Goal: Task Accomplishment & Management: Manage account settings

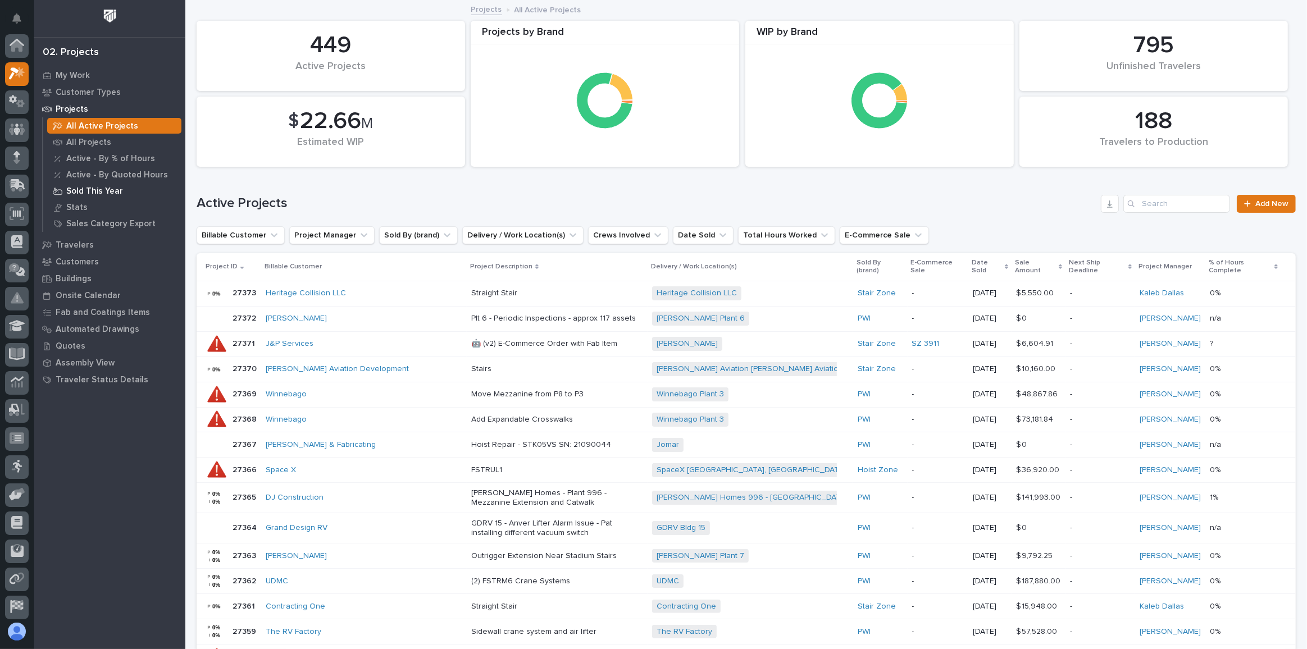
scroll to position [28, 0]
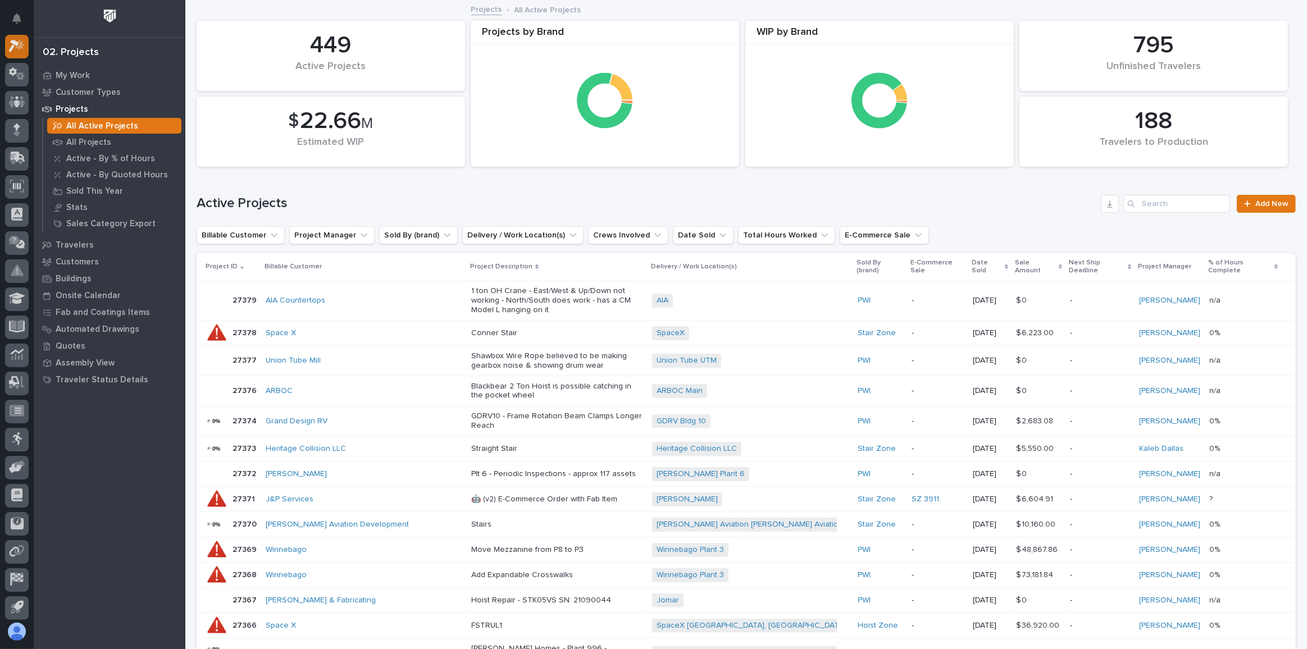
click at [9, 39] on icon at bounding box center [17, 45] width 16 height 13
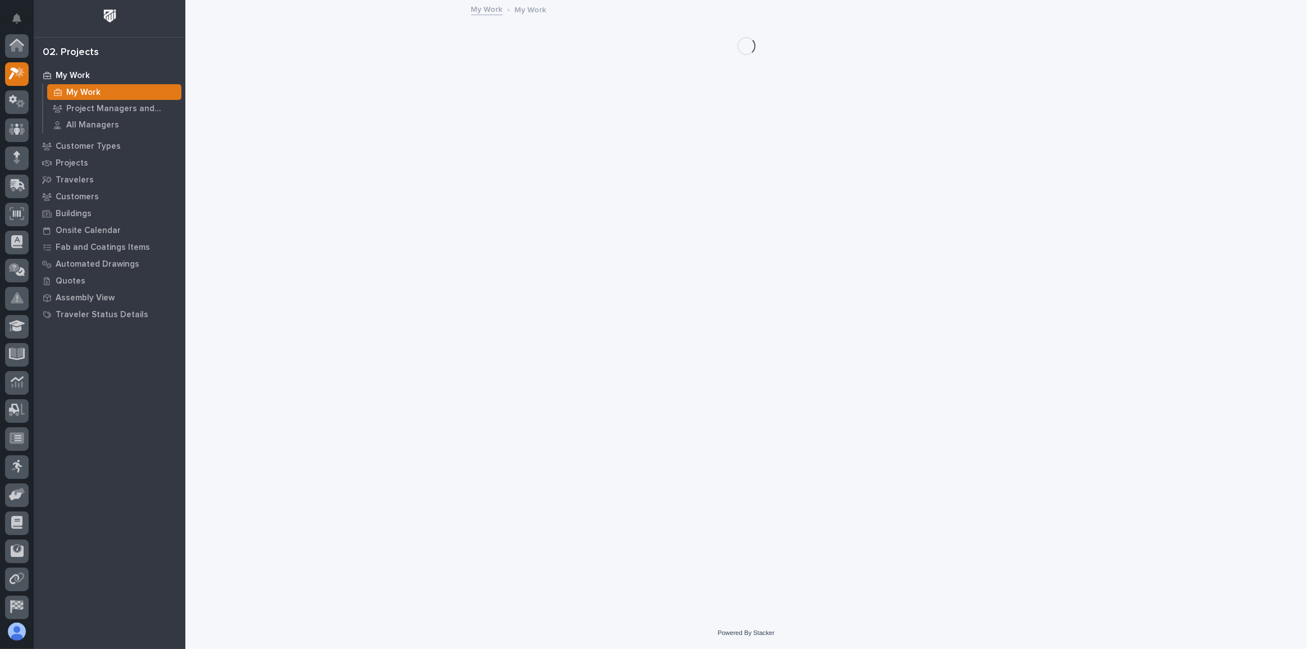
scroll to position [28, 0]
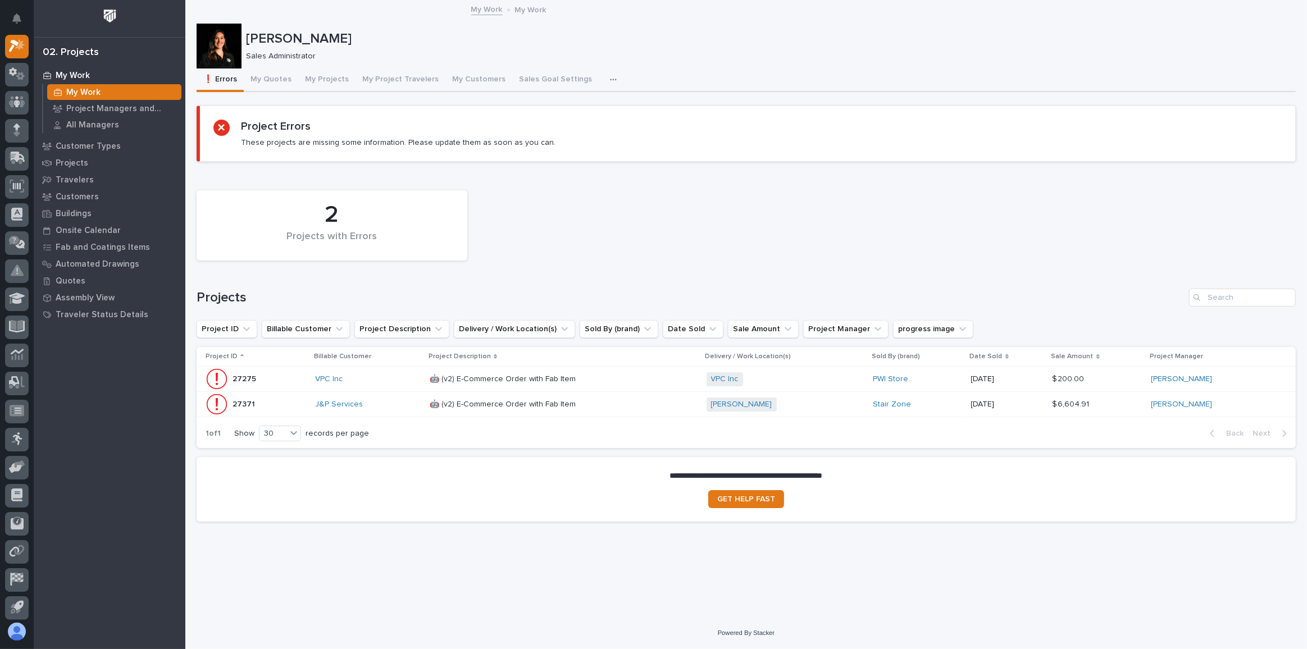
click at [599, 404] on p at bounding box center [528, 405] width 197 height 10
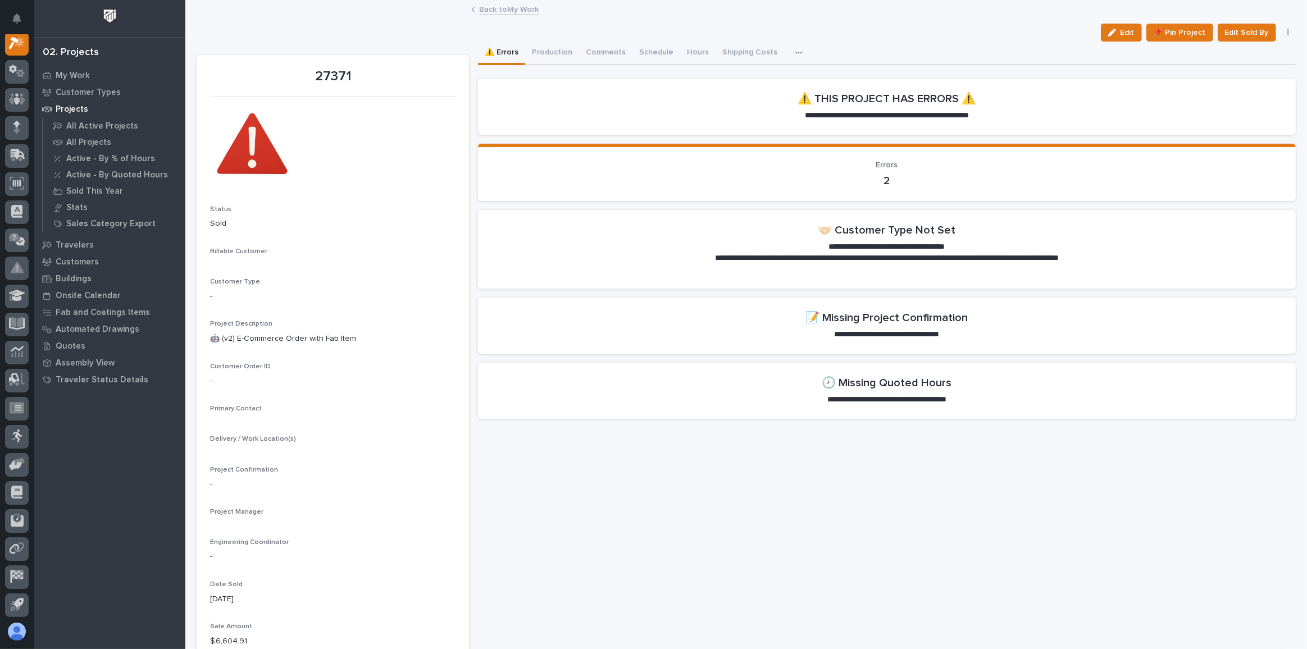
scroll to position [28, 0]
click at [249, 479] on link "[PERSON_NAME]" at bounding box center [245, 480] width 61 height 12
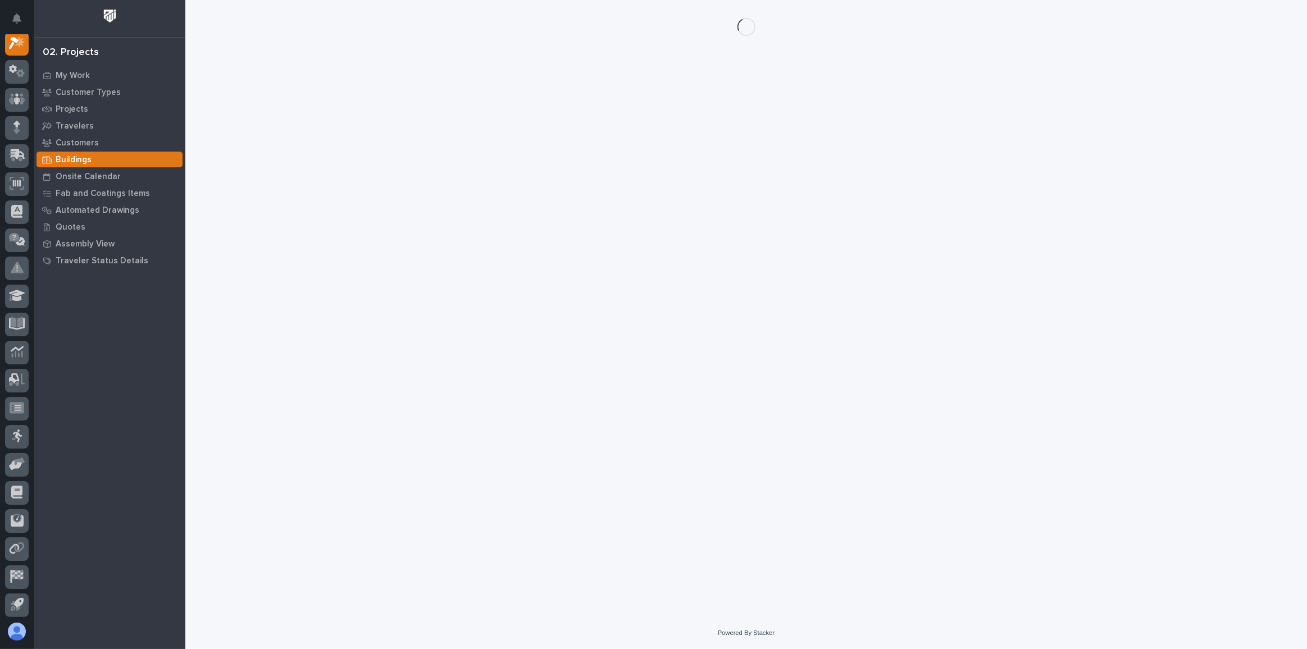
scroll to position [28, 0]
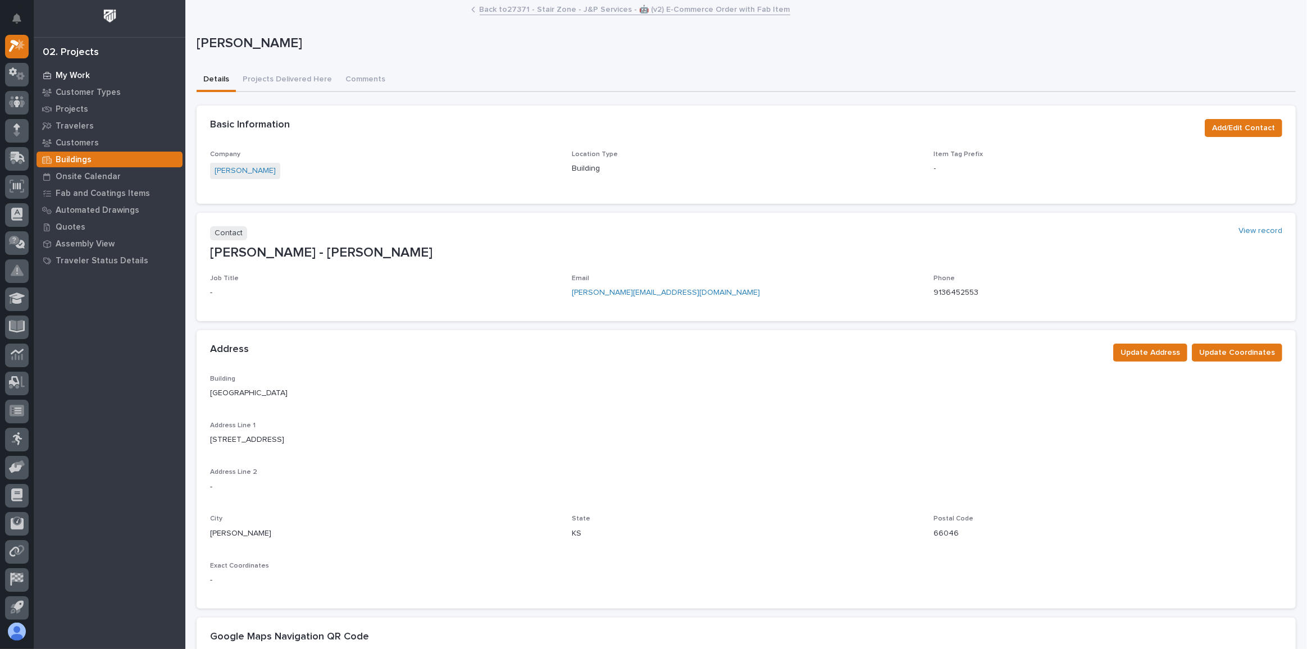
click at [78, 77] on p "My Work" at bounding box center [73, 76] width 34 height 10
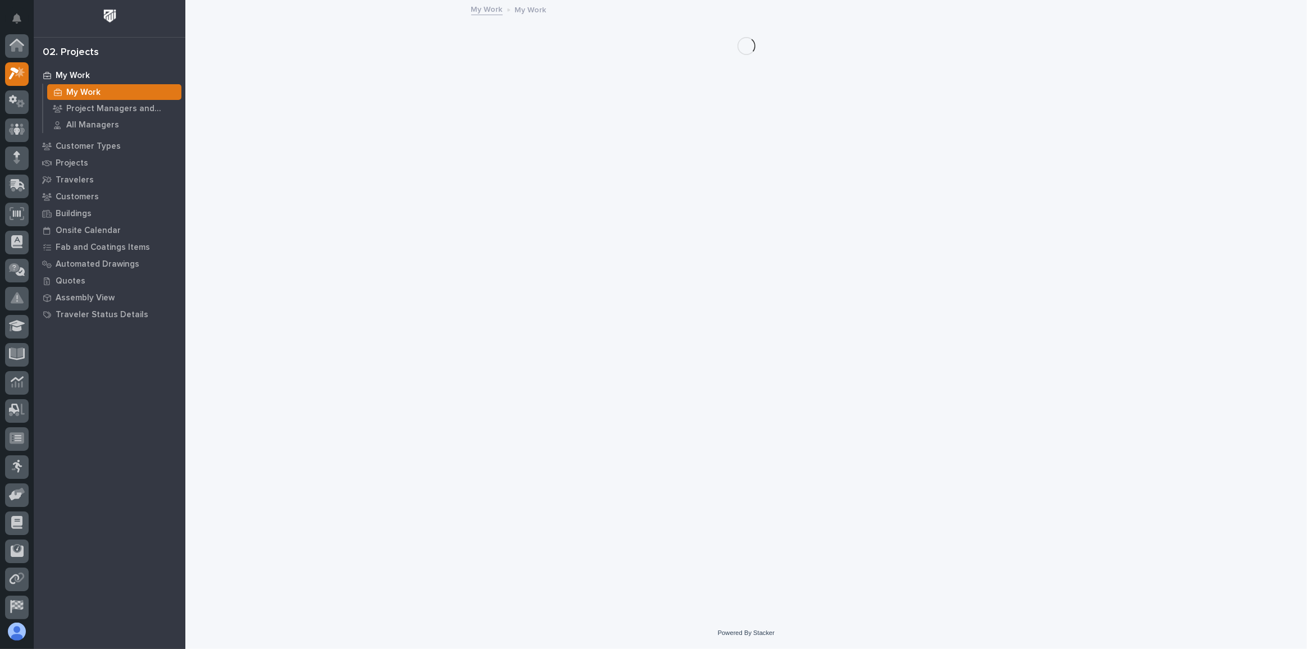
scroll to position [28, 0]
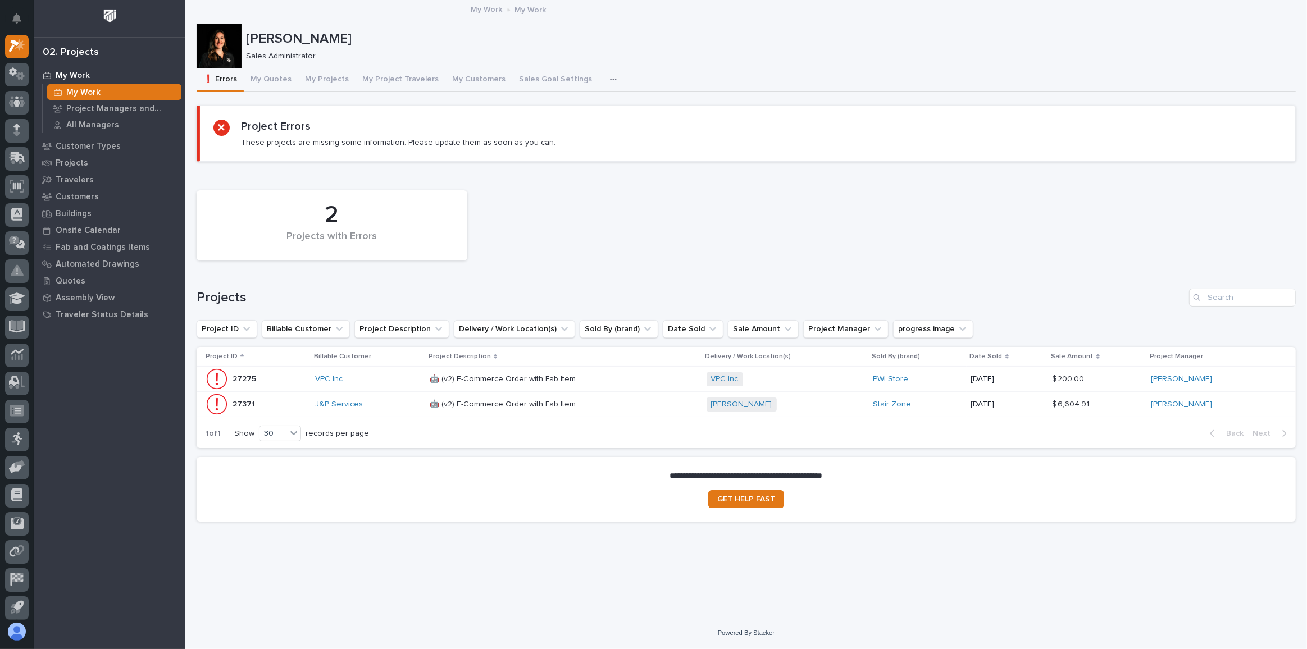
click at [381, 405] on div "J&P Services" at bounding box center [367, 405] width 105 height 10
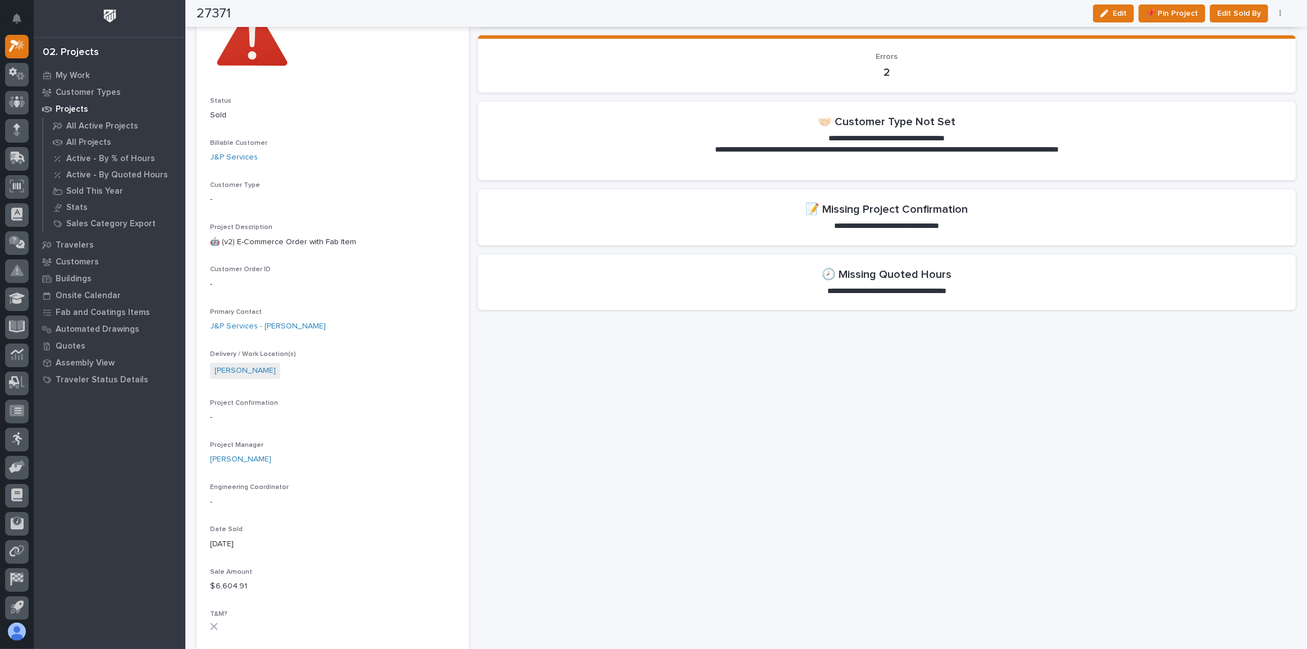
scroll to position [153, 0]
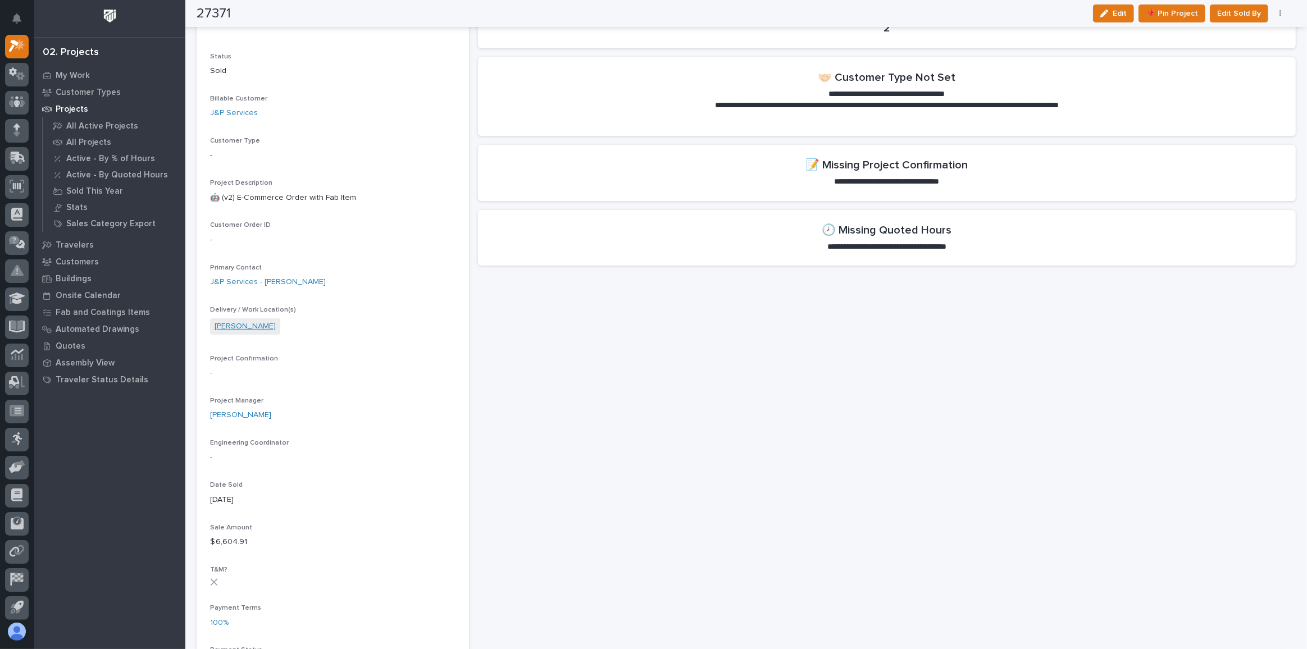
click at [250, 329] on link "[PERSON_NAME]" at bounding box center [245, 327] width 61 height 12
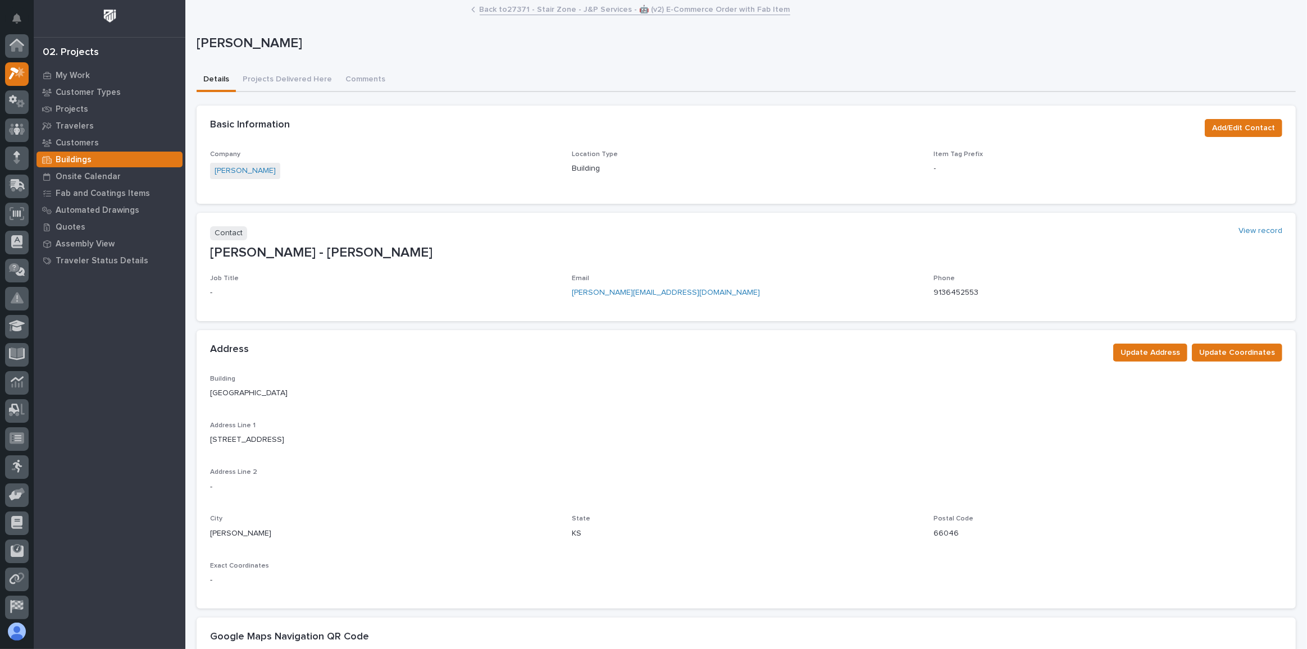
scroll to position [28, 0]
click at [1258, 127] on span "Add/Edit Contact" at bounding box center [1243, 127] width 63 height 13
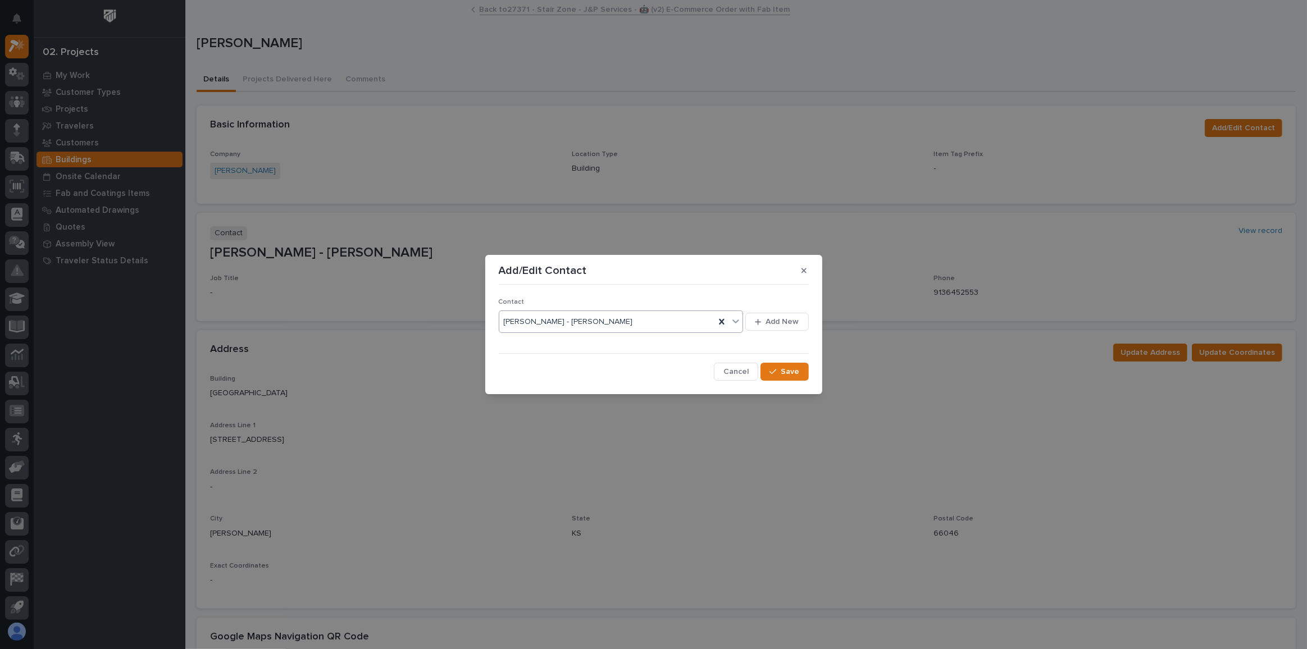
click at [643, 318] on div "Brandi Schneider - Brandi Schneider" at bounding box center [607, 322] width 216 height 19
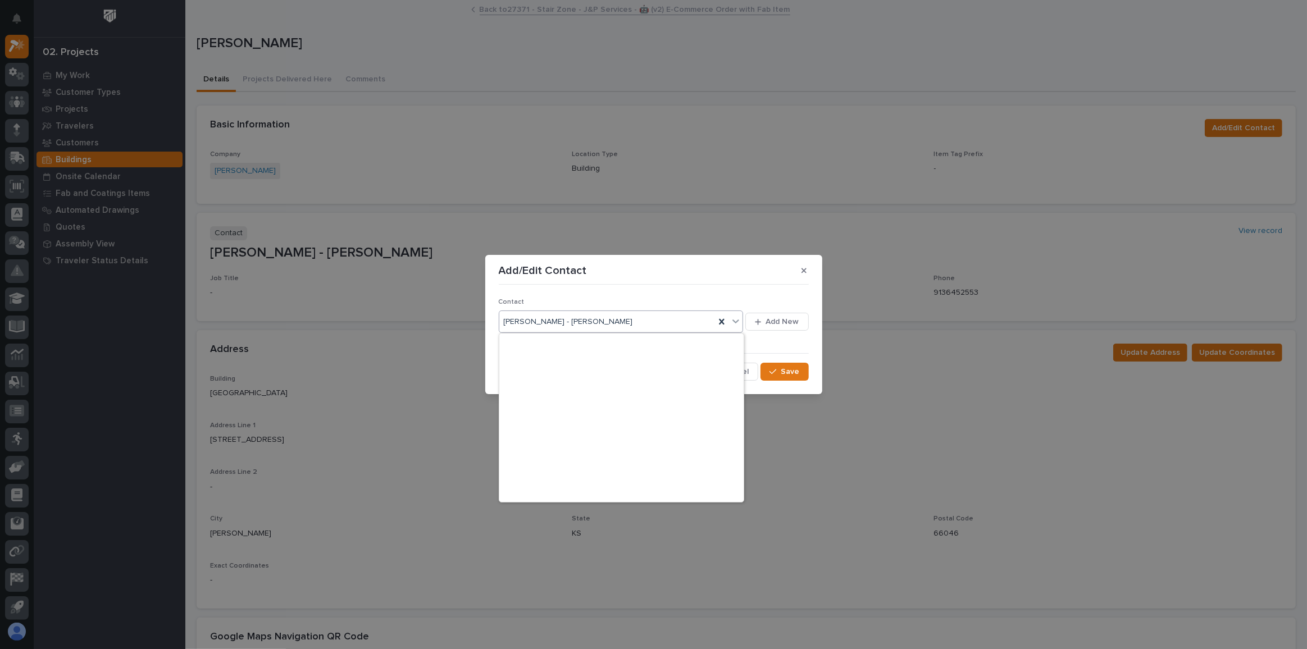
scroll to position [2536, 0]
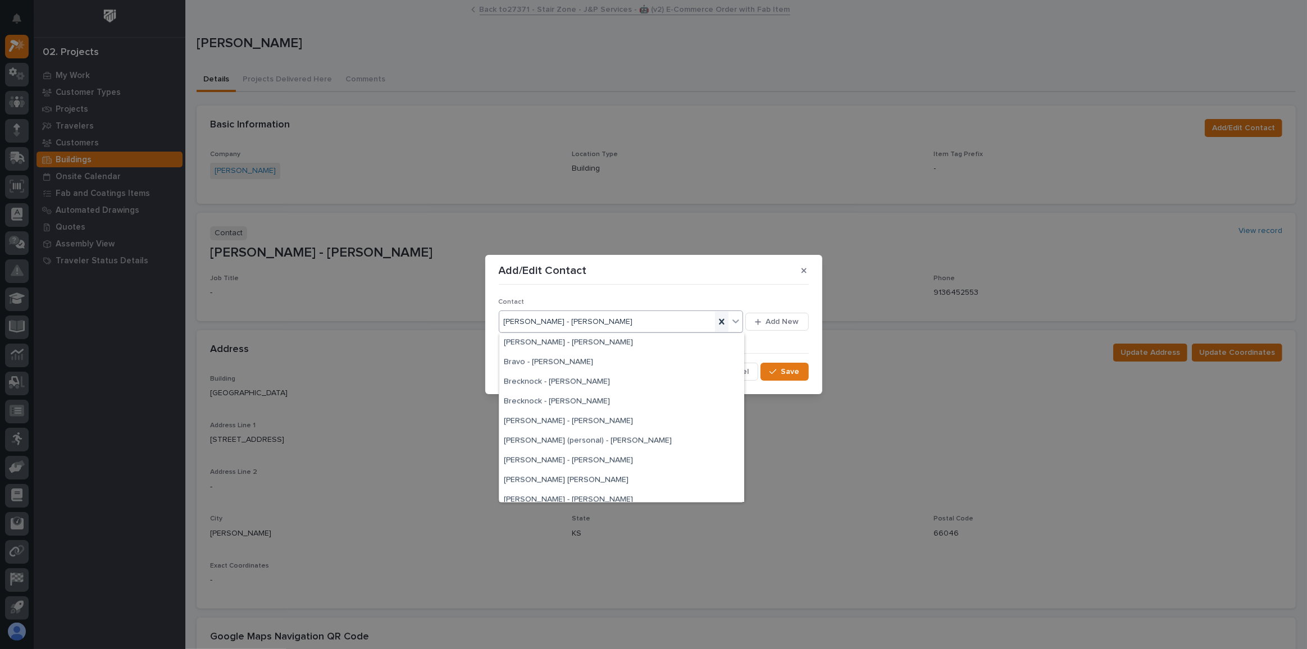
click at [723, 319] on icon at bounding box center [721, 321] width 11 height 11
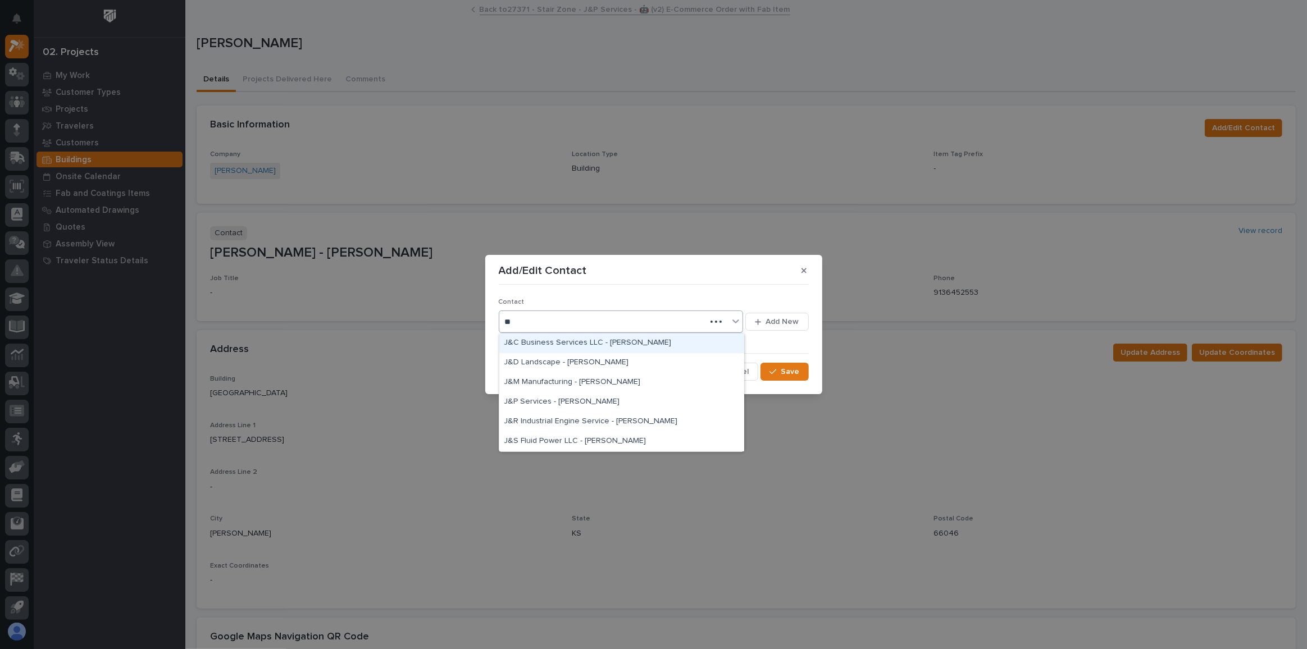
type input "***"
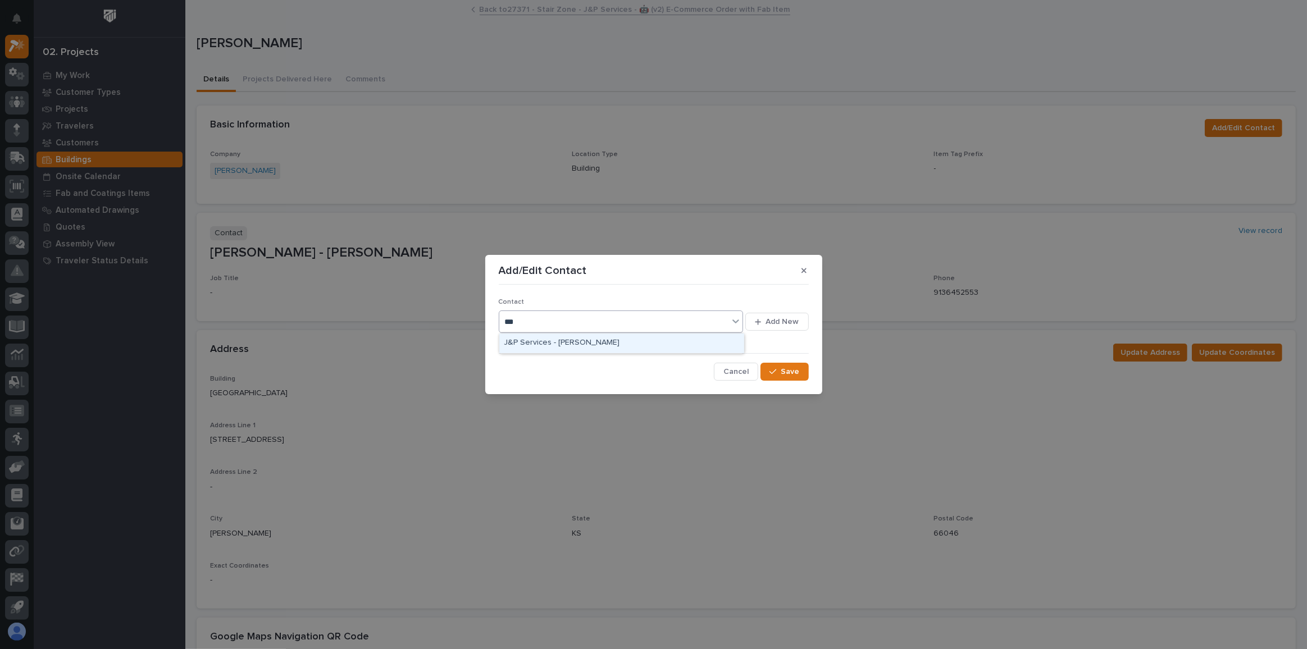
click at [556, 338] on div "J&P Services - [PERSON_NAME]" at bounding box center [621, 344] width 245 height 20
click at [779, 366] on button "Save" at bounding box center [785, 372] width 48 height 18
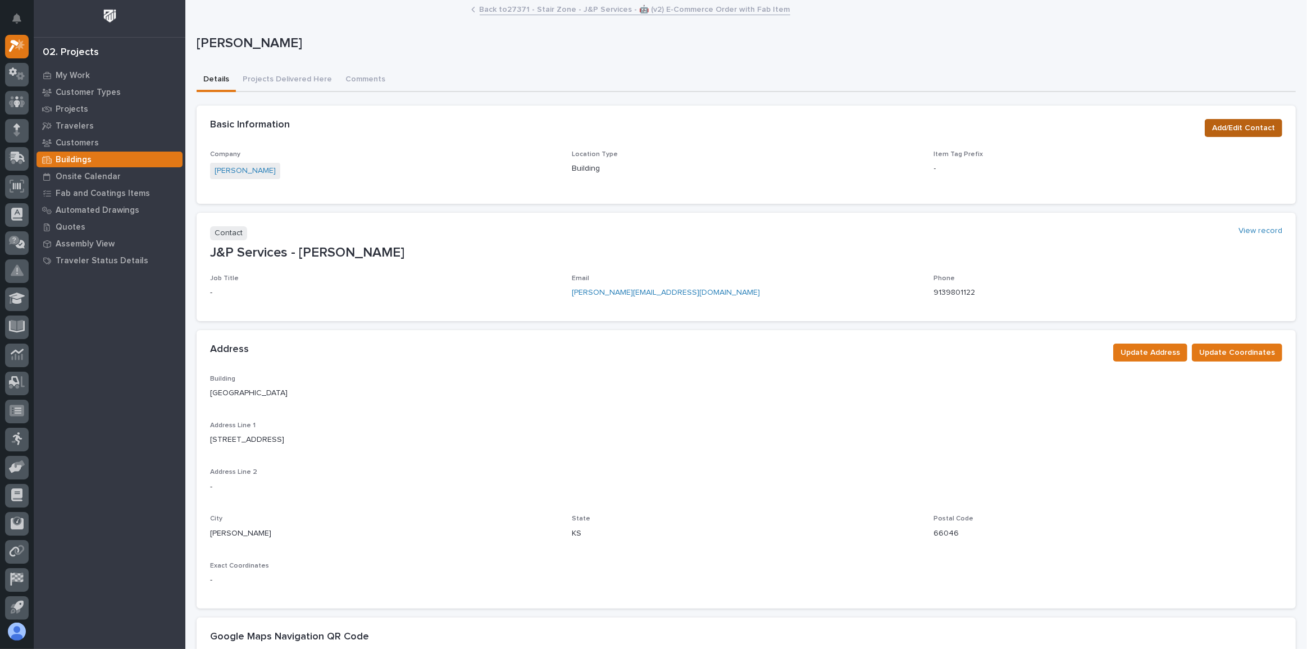
click at [1226, 127] on span "Add/Edit Contact" at bounding box center [1243, 127] width 63 height 13
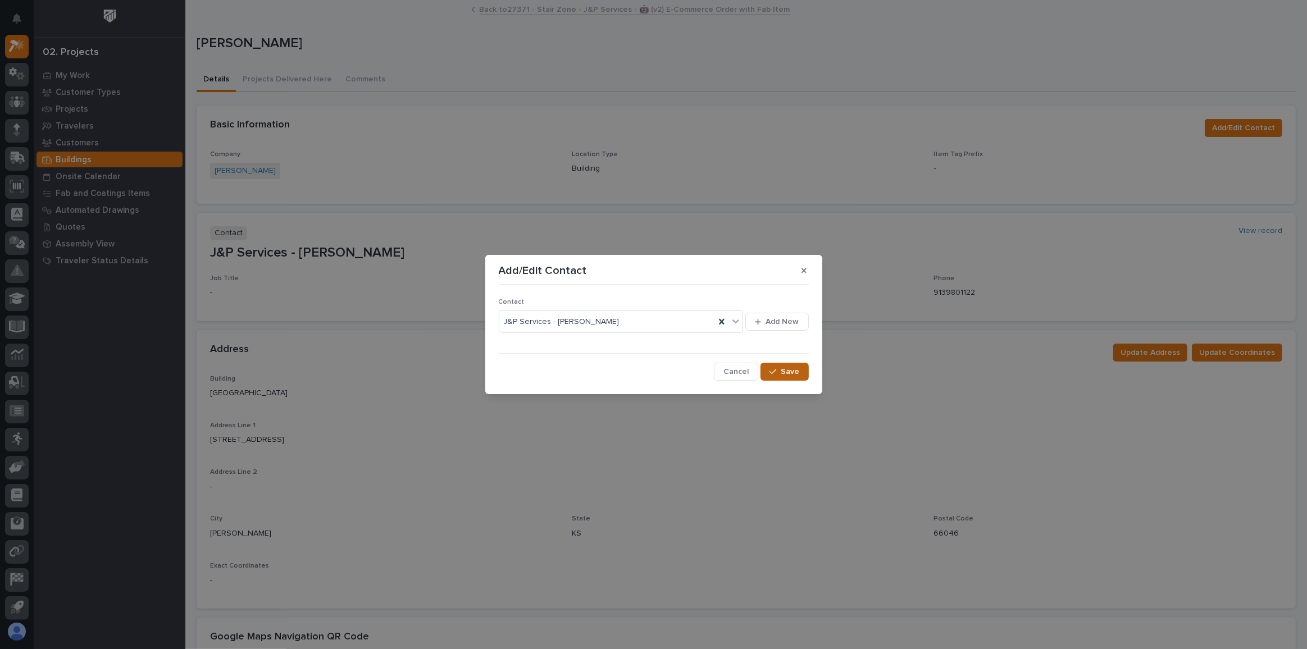
click at [791, 368] on span "Save" at bounding box center [790, 372] width 19 height 10
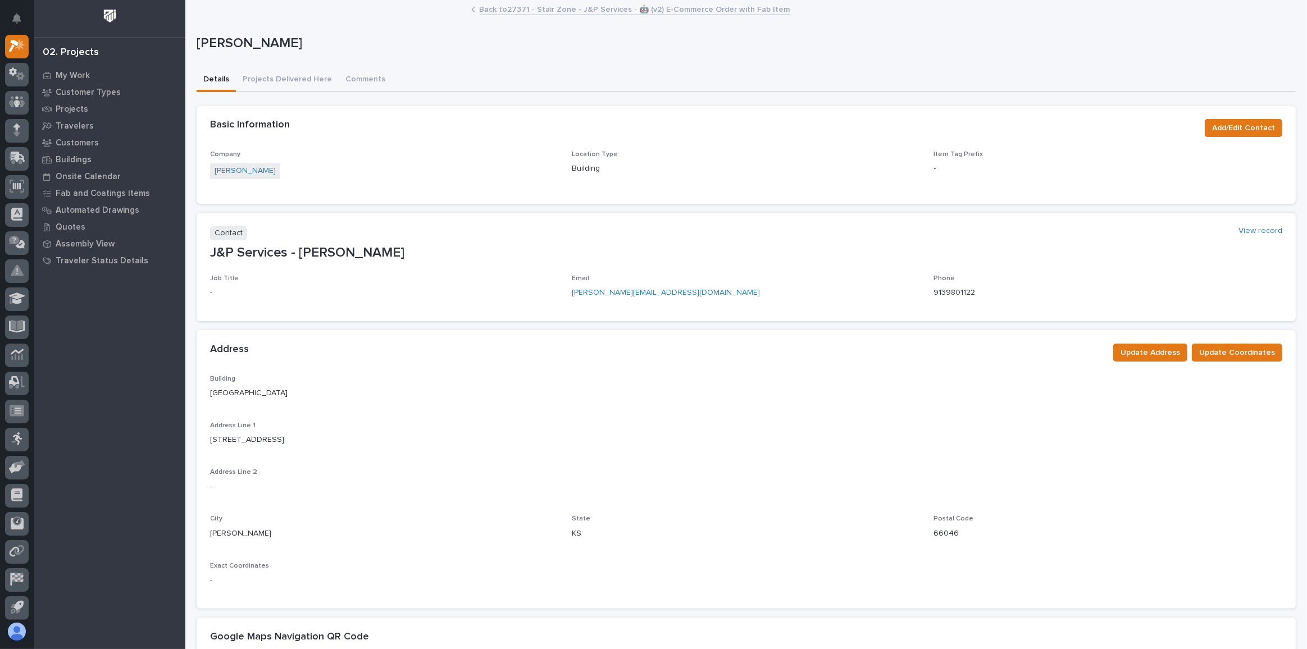
click at [581, 11] on link "Back to 27371 - Stair Zone - J&P Services - 🤖 (v2) E-Commerce Order with Fab It…" at bounding box center [635, 8] width 311 height 13
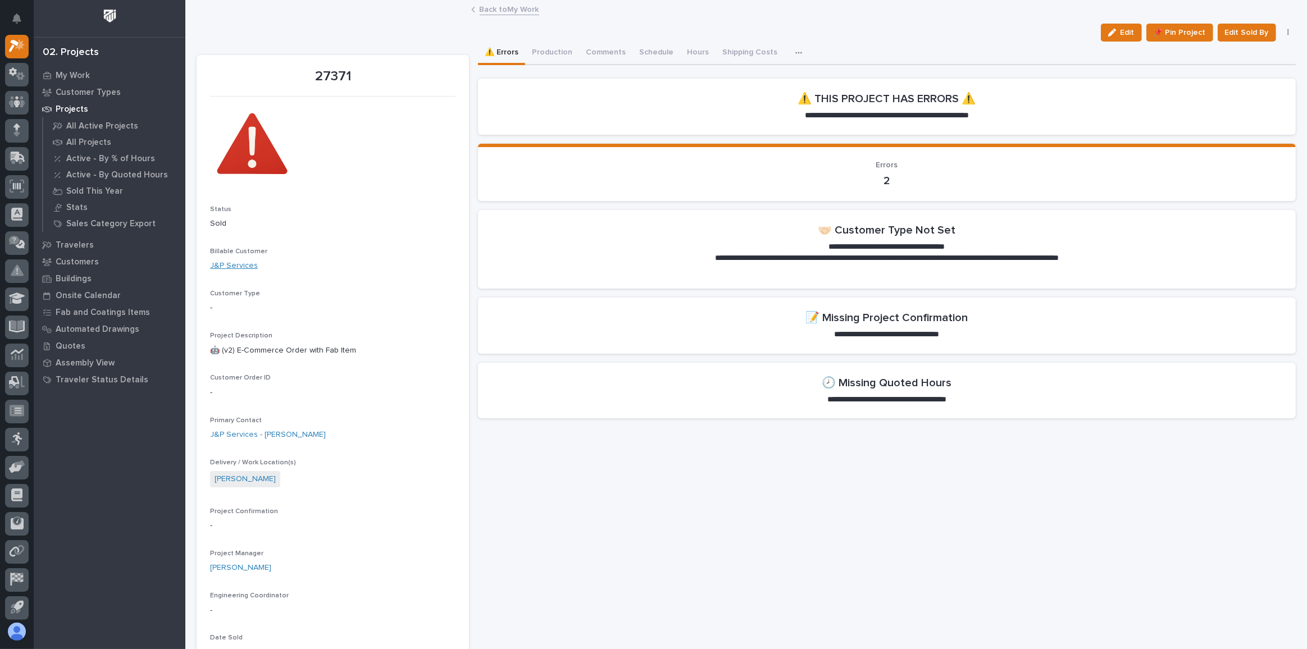
click at [230, 267] on link "J&P Services" at bounding box center [234, 266] width 48 height 12
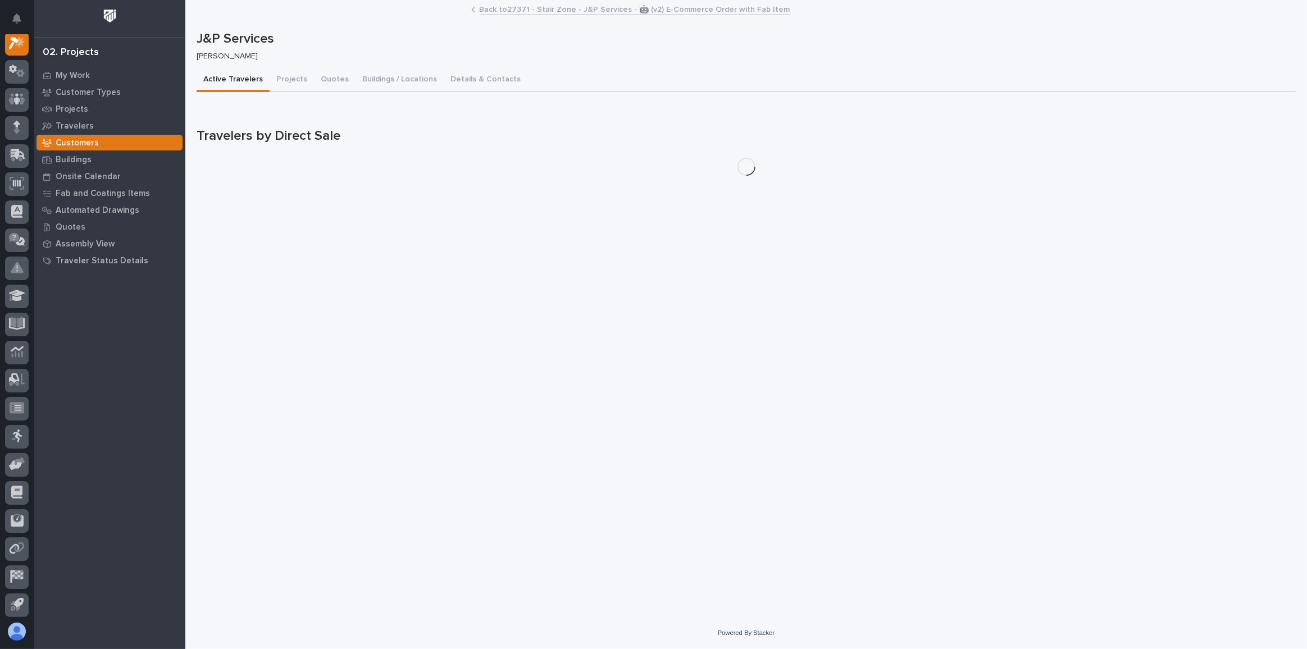
scroll to position [28, 0]
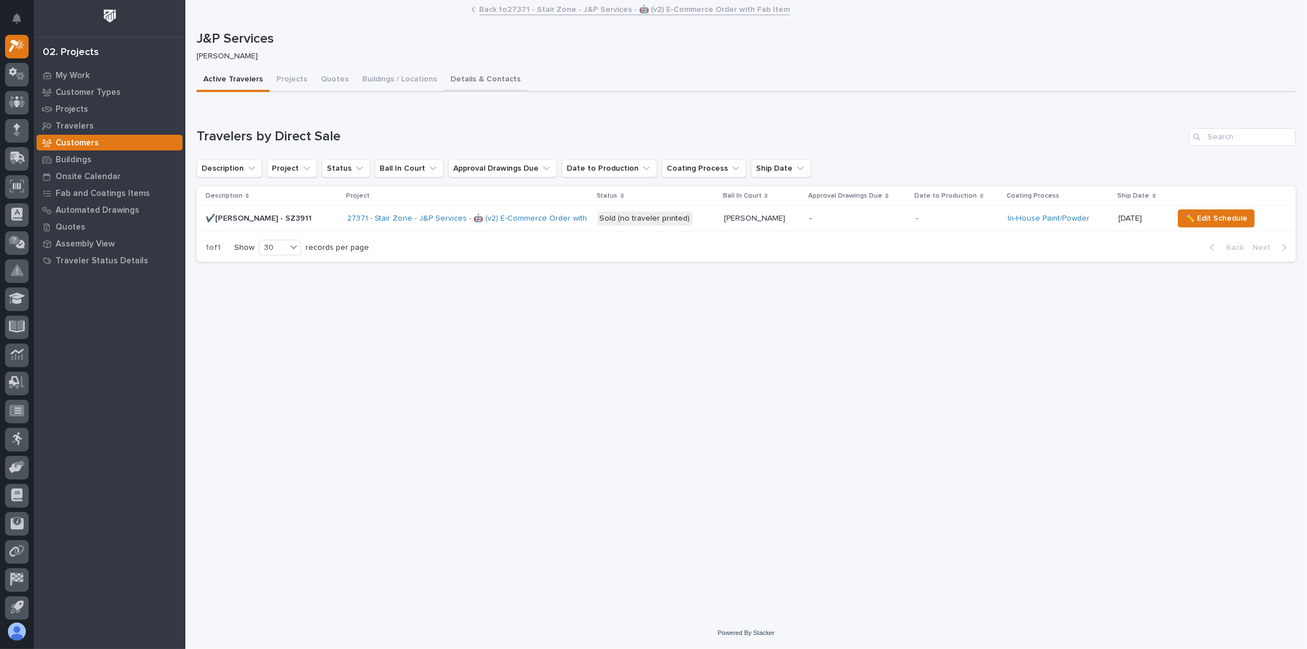
click at [475, 86] on button "Details & Contacts" at bounding box center [486, 81] width 84 height 24
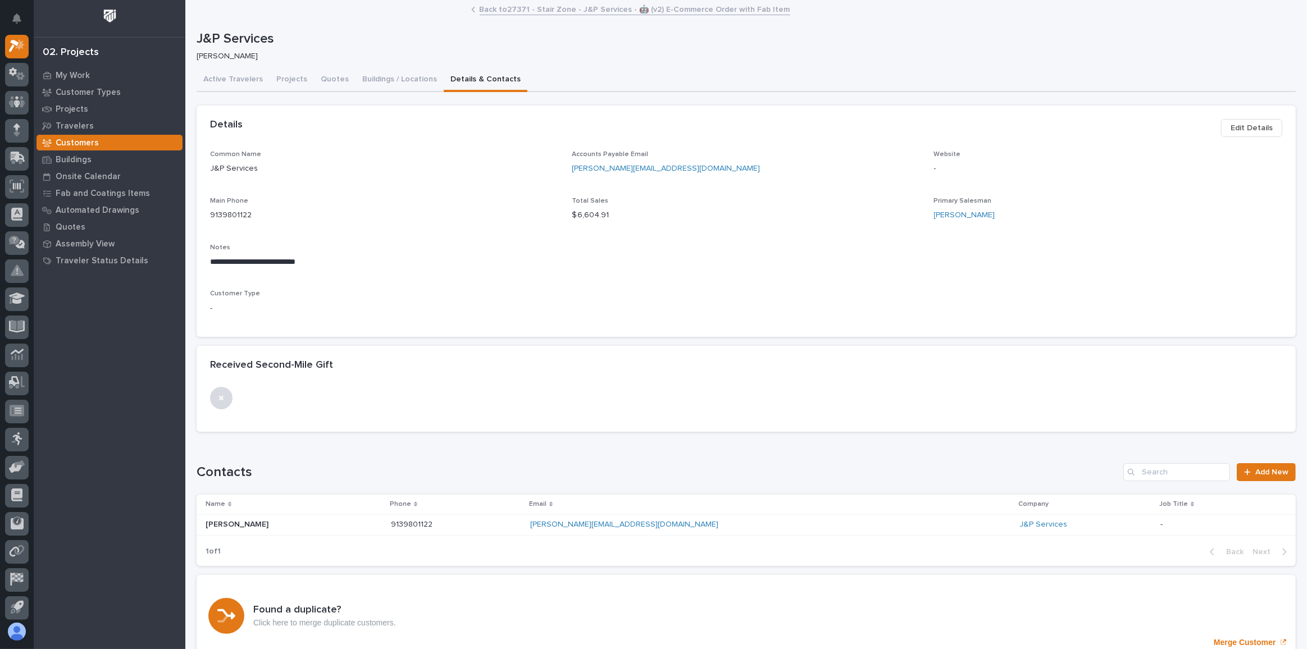
click at [594, 9] on link "Back to 27371 - Stair Zone - J&P Services - 🤖 (v2) E-Commerce Order with Fab It…" at bounding box center [635, 8] width 311 height 13
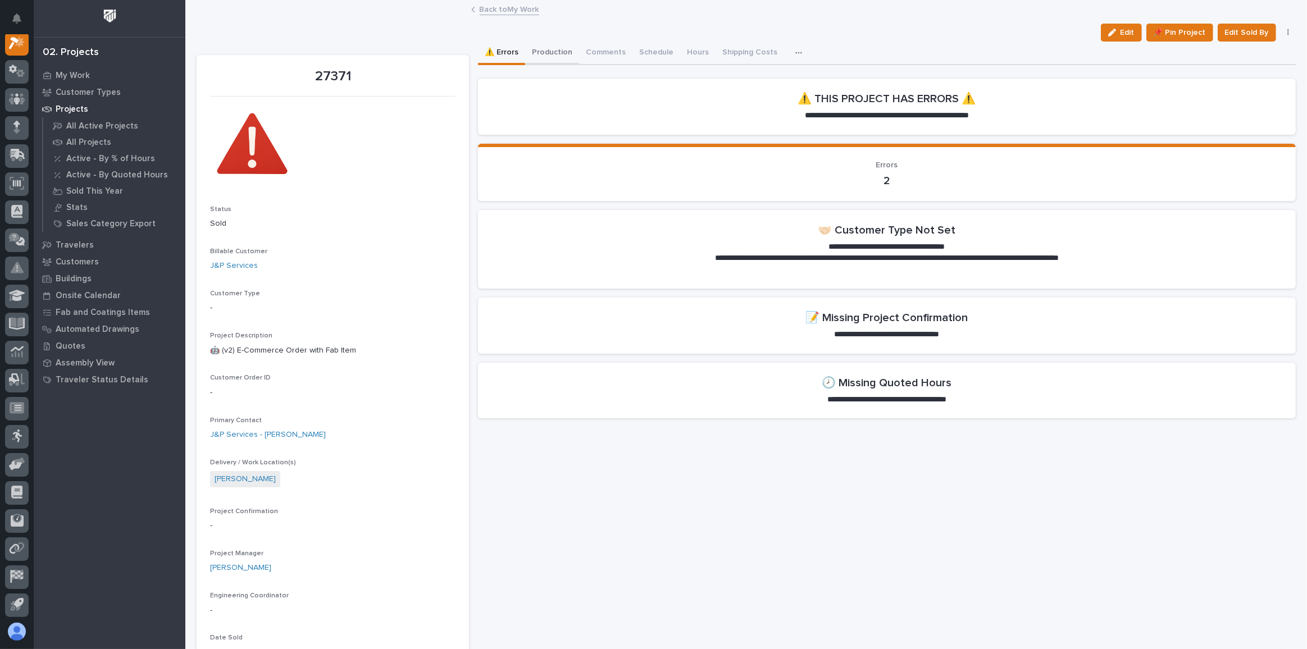
click at [552, 55] on button "Production" at bounding box center [552, 54] width 54 height 24
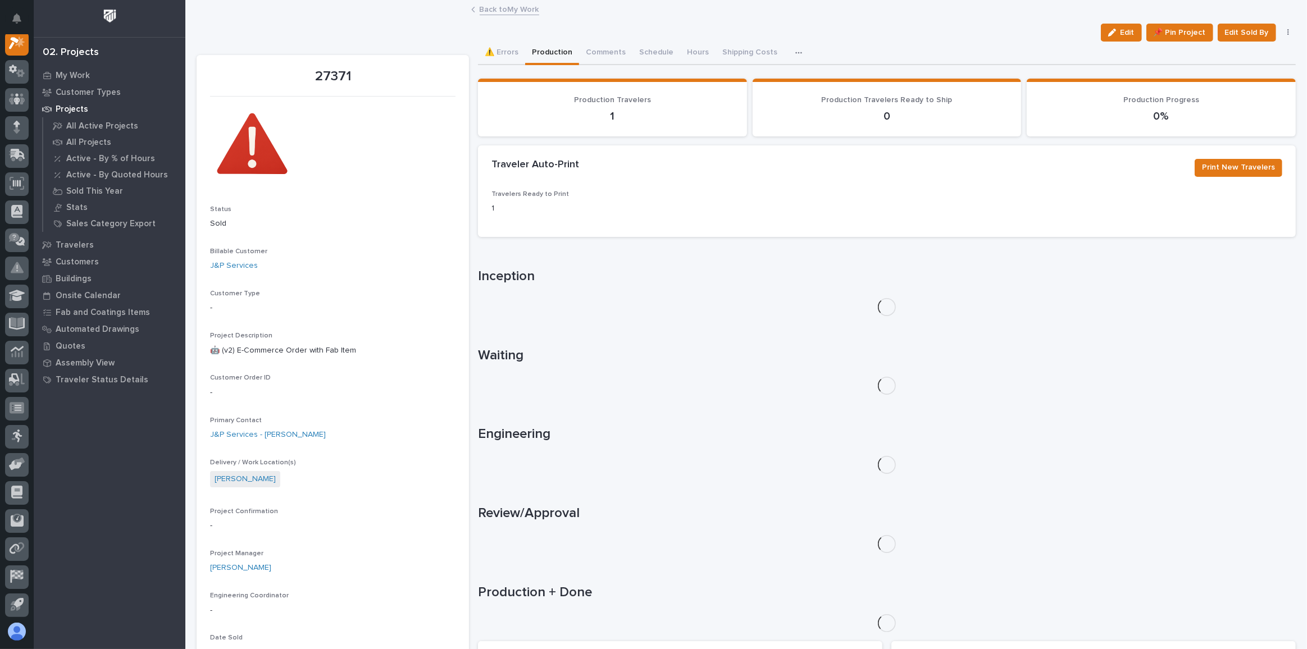
scroll to position [28, 0]
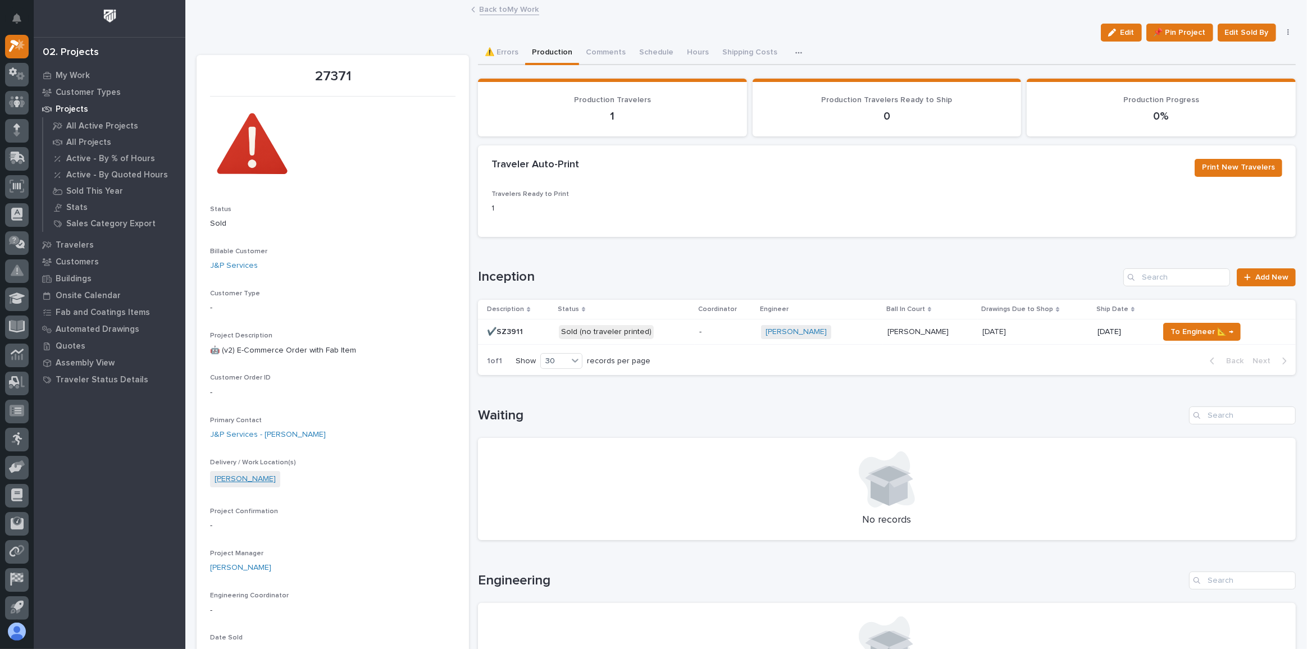
click at [266, 475] on link "[PERSON_NAME]" at bounding box center [245, 480] width 61 height 12
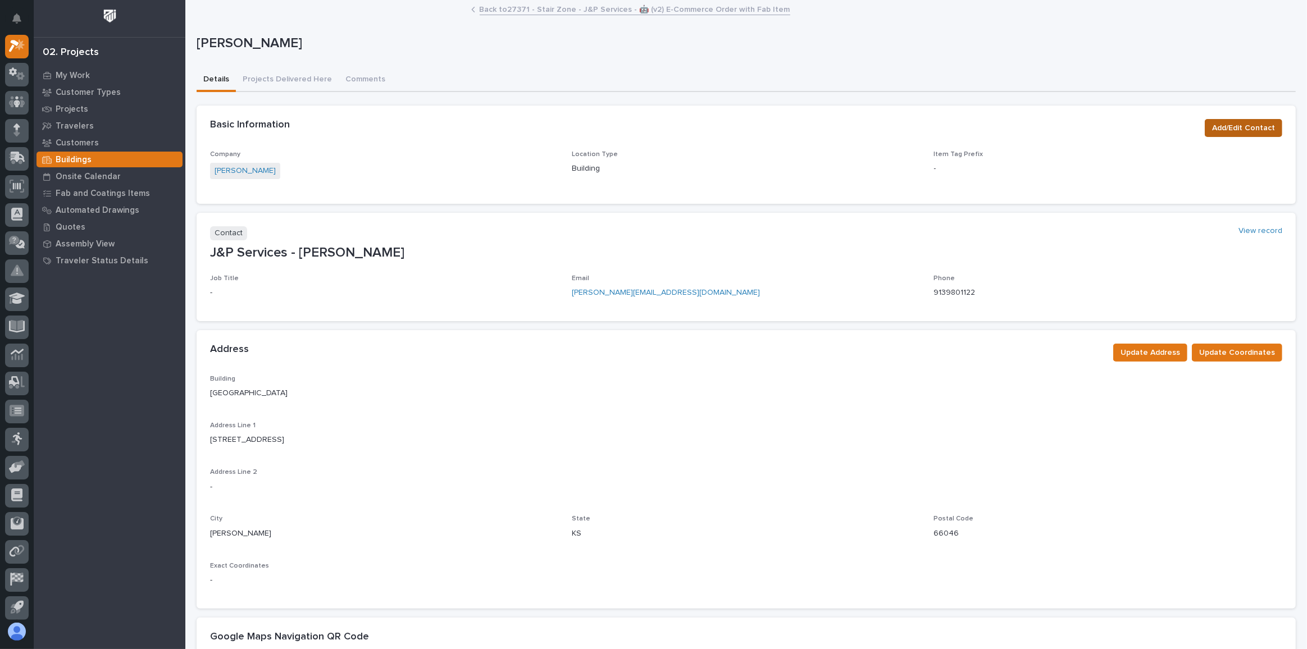
click at [1234, 122] on span "Add/Edit Contact" at bounding box center [1243, 127] width 63 height 13
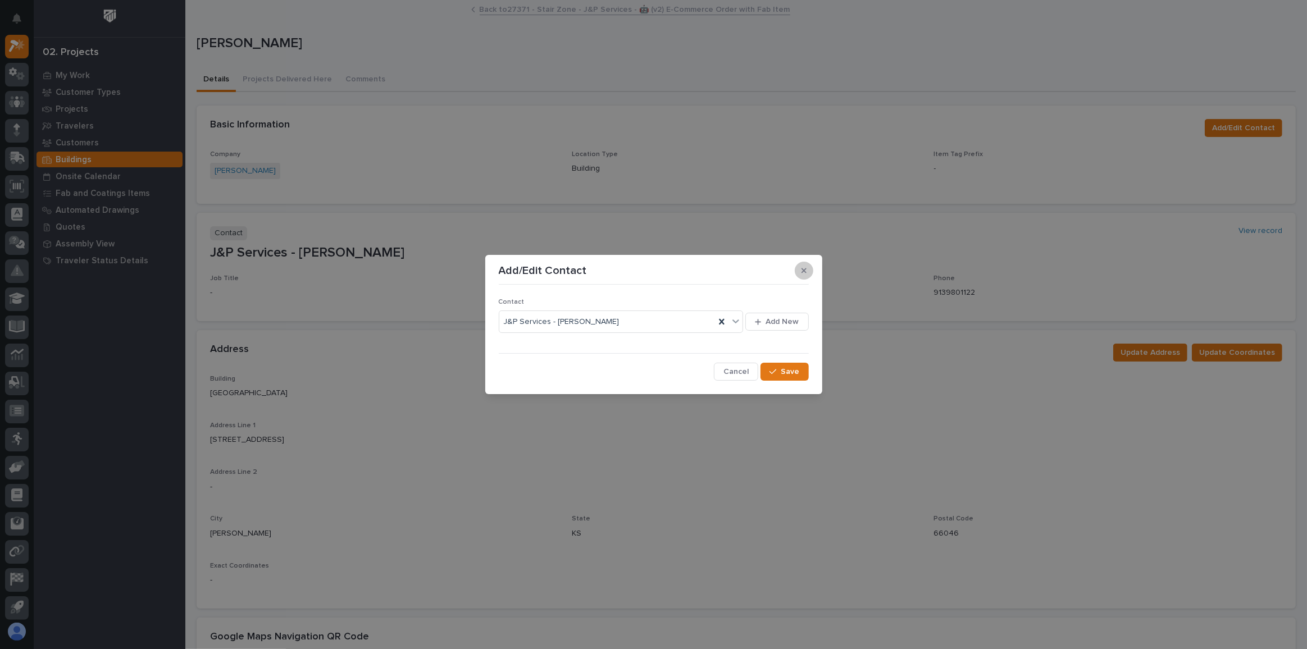
click at [808, 270] on button "button" at bounding box center [804, 271] width 19 height 18
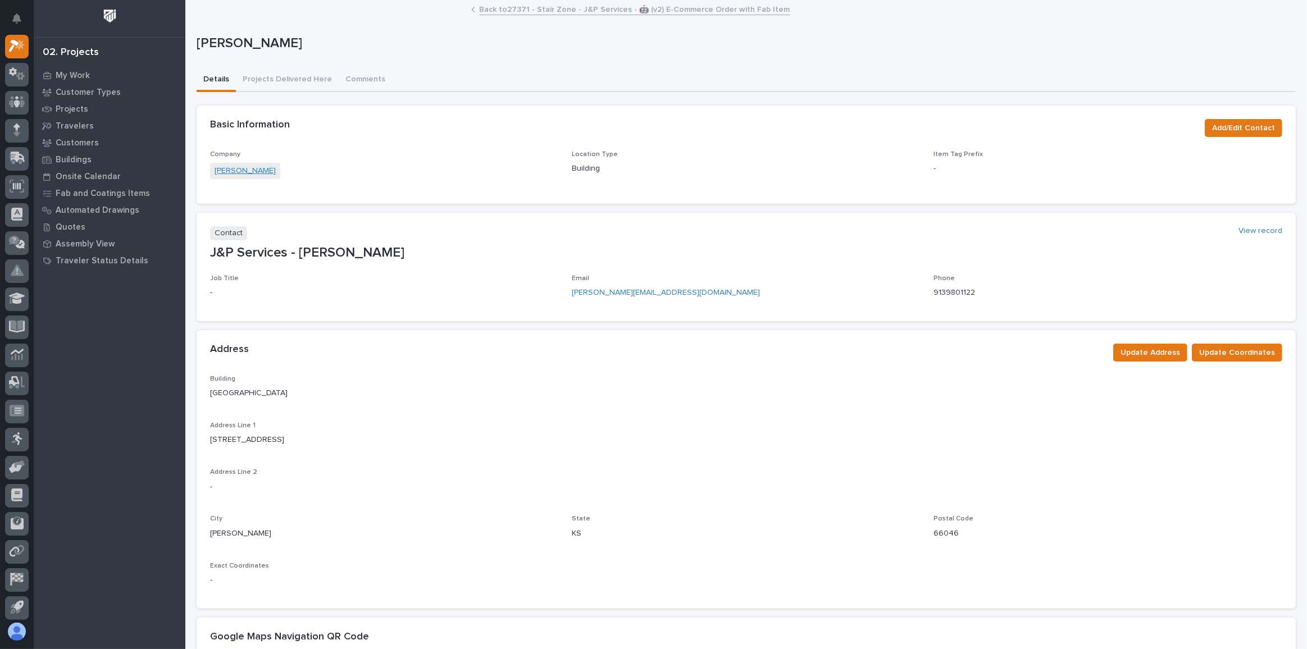
click at [245, 168] on link "[PERSON_NAME]" at bounding box center [245, 171] width 61 height 12
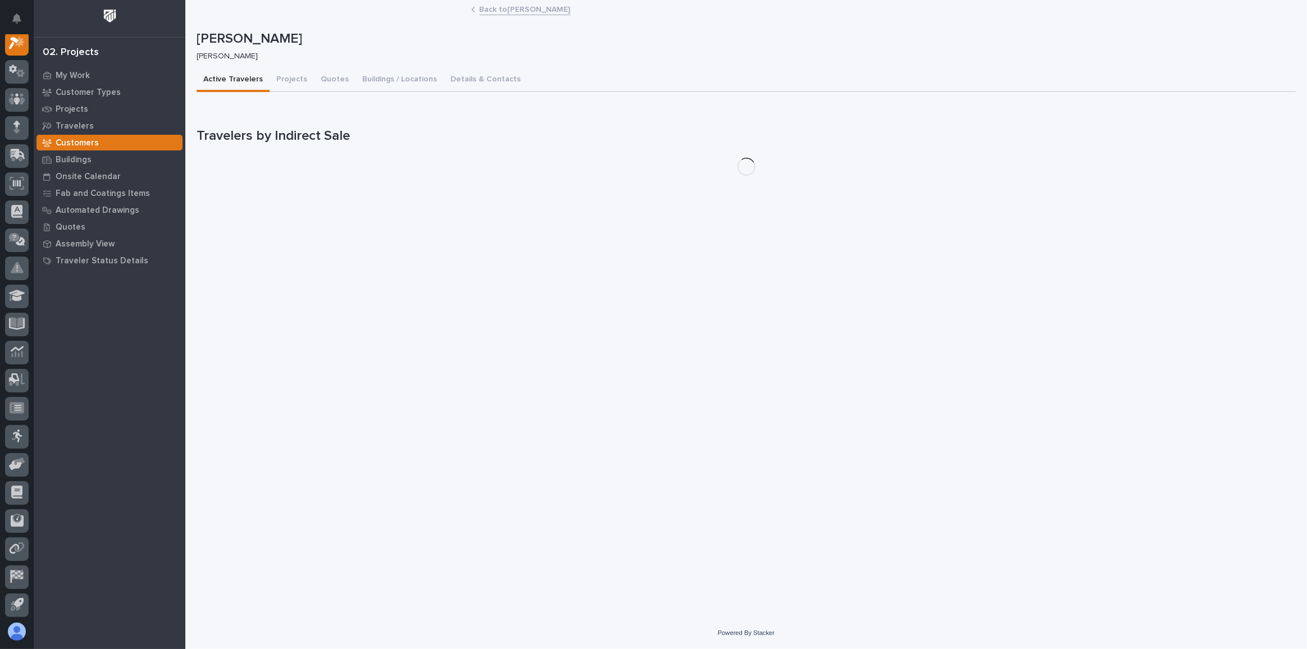
scroll to position [28, 0]
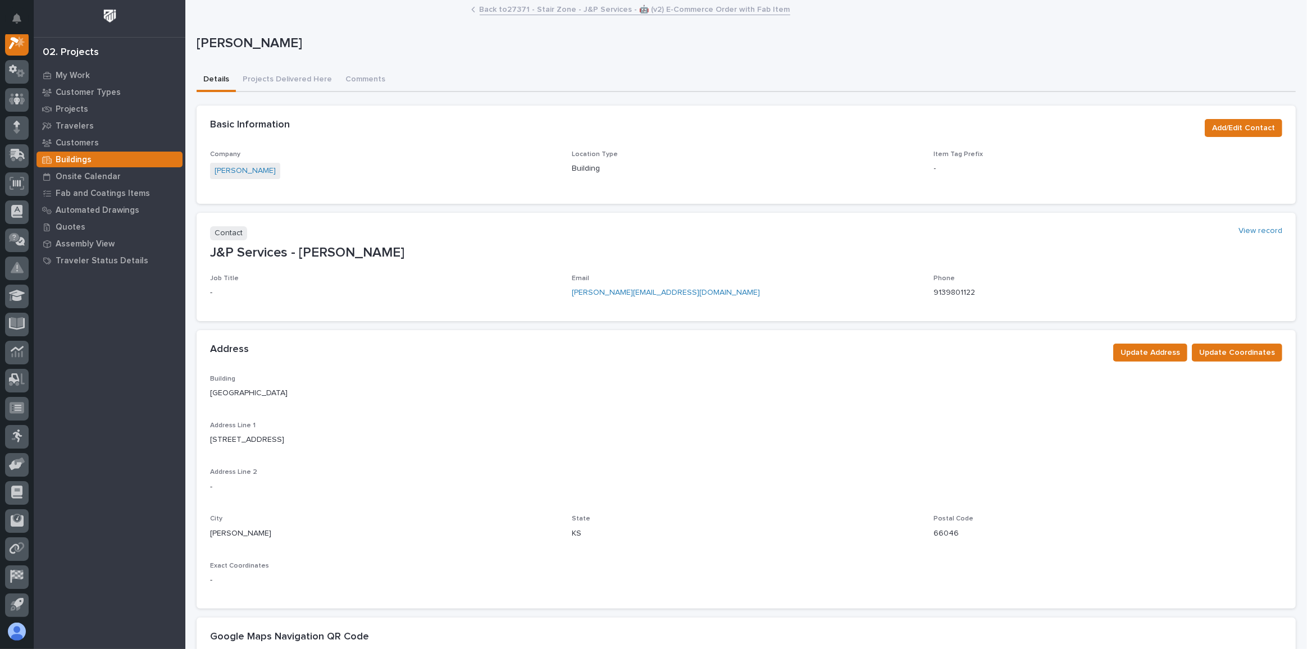
click at [527, 6] on link "Back to 27371 - Stair Zone - J&P Services - 🤖 (v2) E-Commerce Order with Fab It…" at bounding box center [635, 8] width 311 height 13
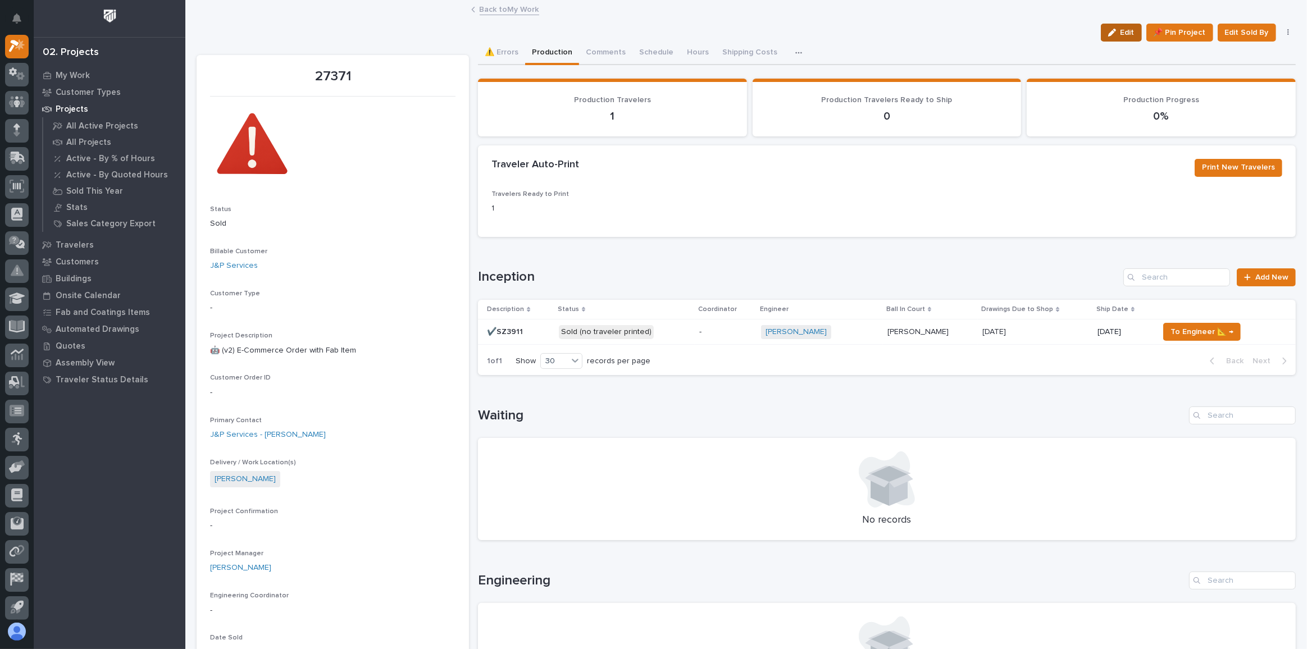
click at [1102, 25] on button "Edit" at bounding box center [1121, 33] width 41 height 18
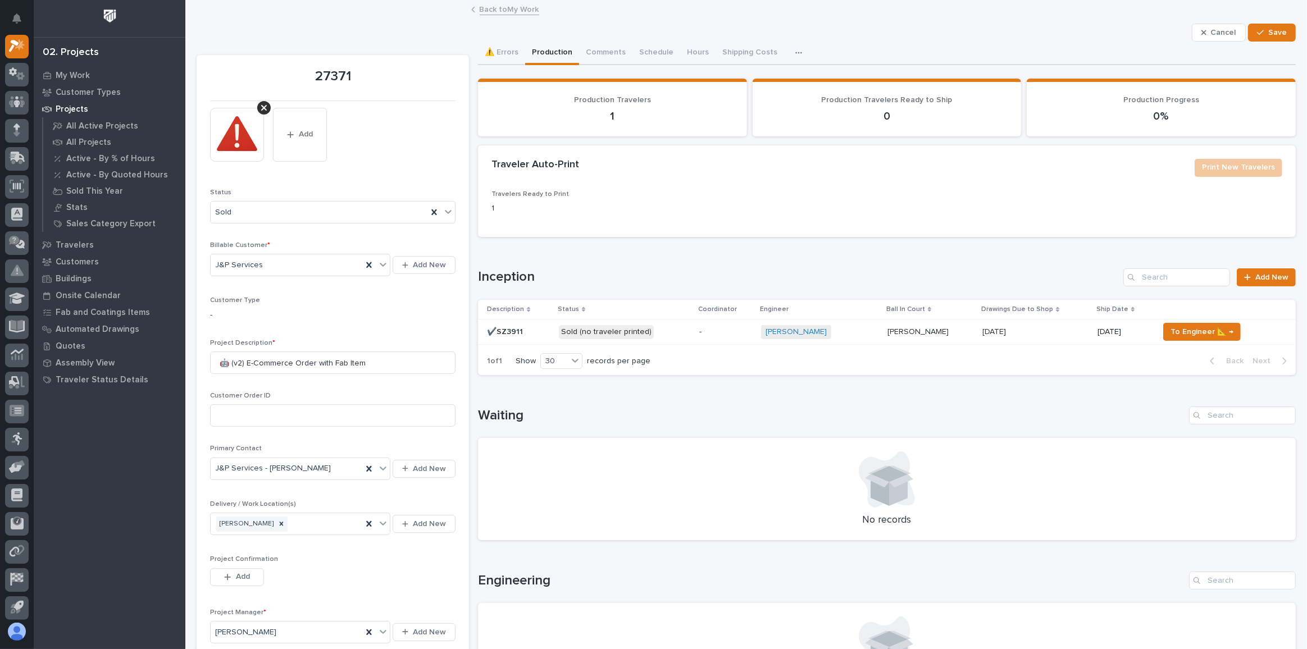
scroll to position [102, 0]
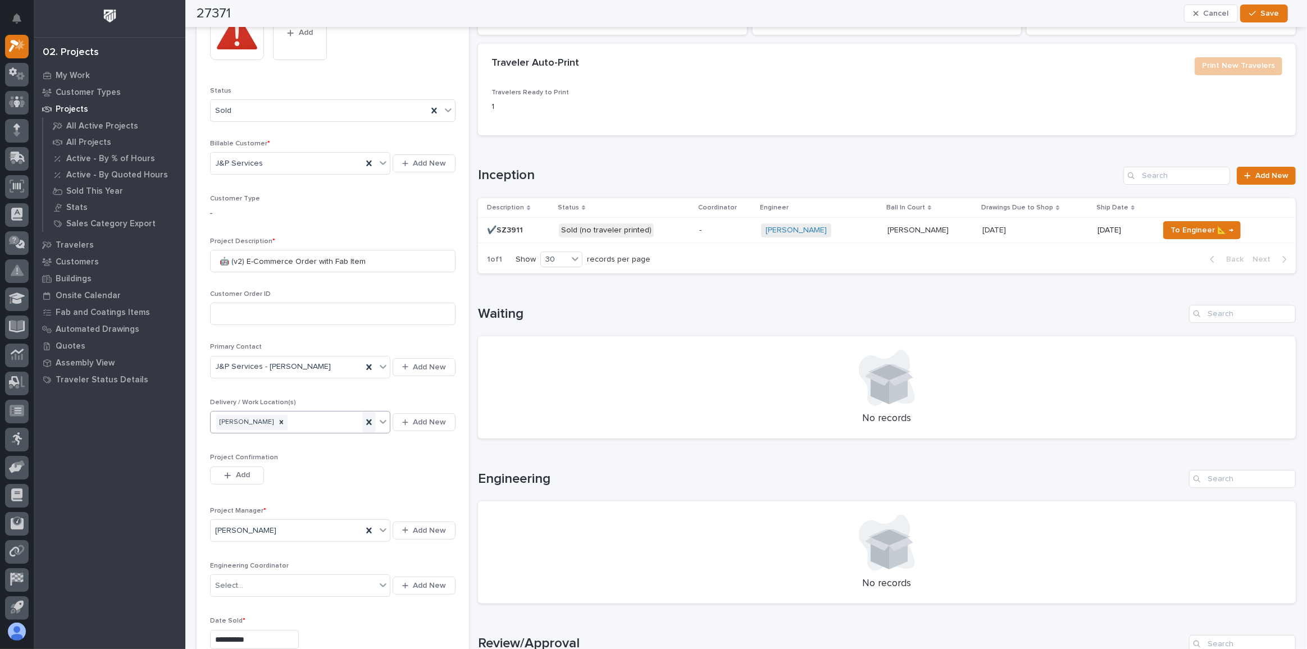
click at [366, 419] on icon at bounding box center [368, 422] width 11 height 11
type input "***"
drag, startPoint x: 262, startPoint y: 416, endPoint x: 142, endPoint y: 417, distance: 119.7
click at [413, 380] on div "Primary Contact J&P Services - [PERSON_NAME] Add New" at bounding box center [332, 366] width 245 height 46
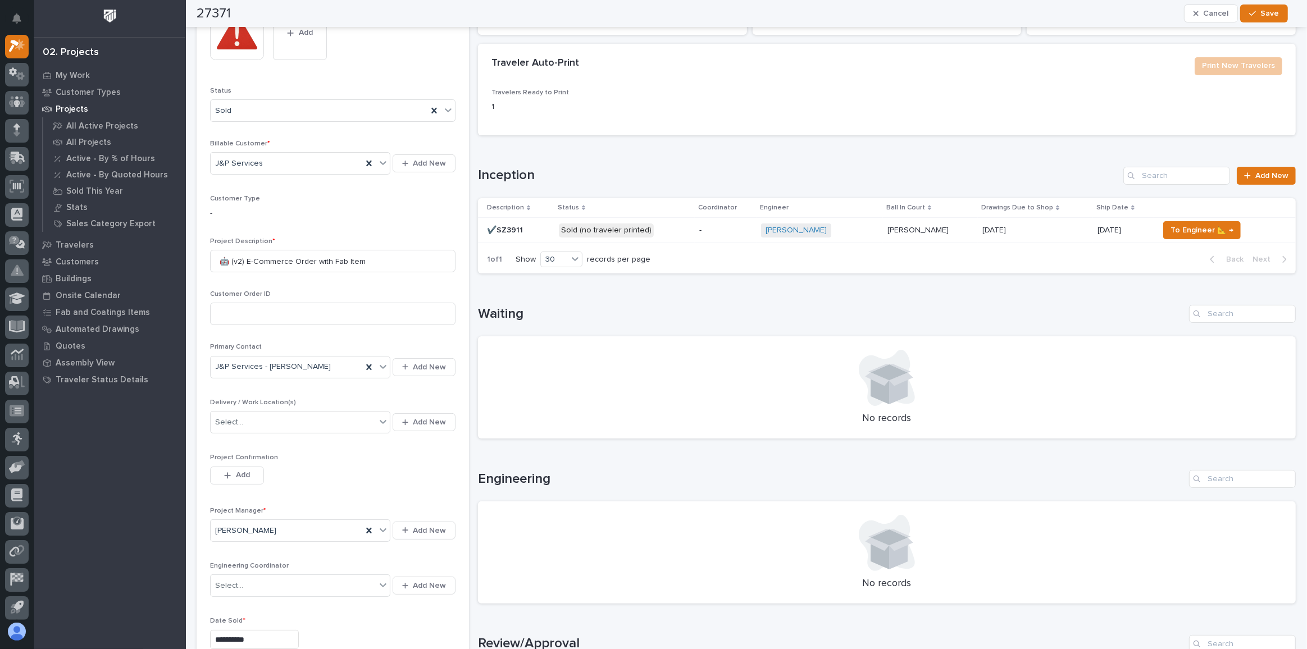
click at [402, 463] on div "Project Confirmation This file cannot be opened Download File Add" at bounding box center [332, 476] width 245 height 44
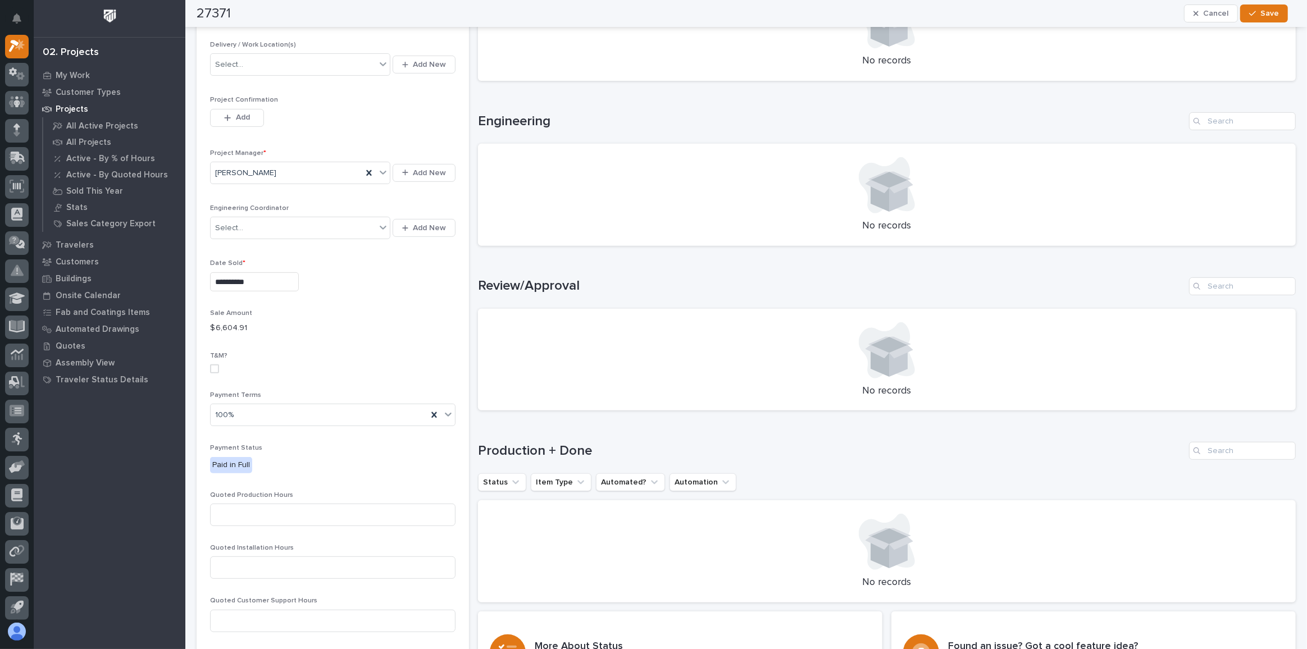
scroll to position [306, 0]
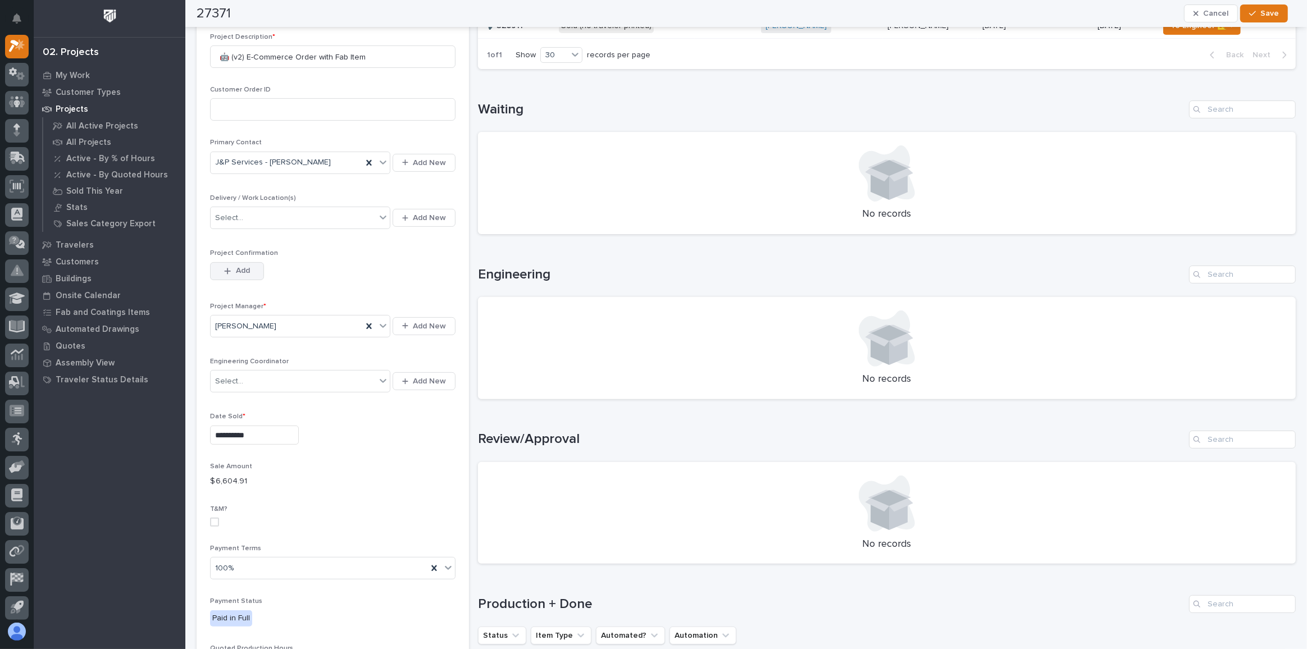
click at [241, 270] on span "Add" at bounding box center [243, 271] width 14 height 10
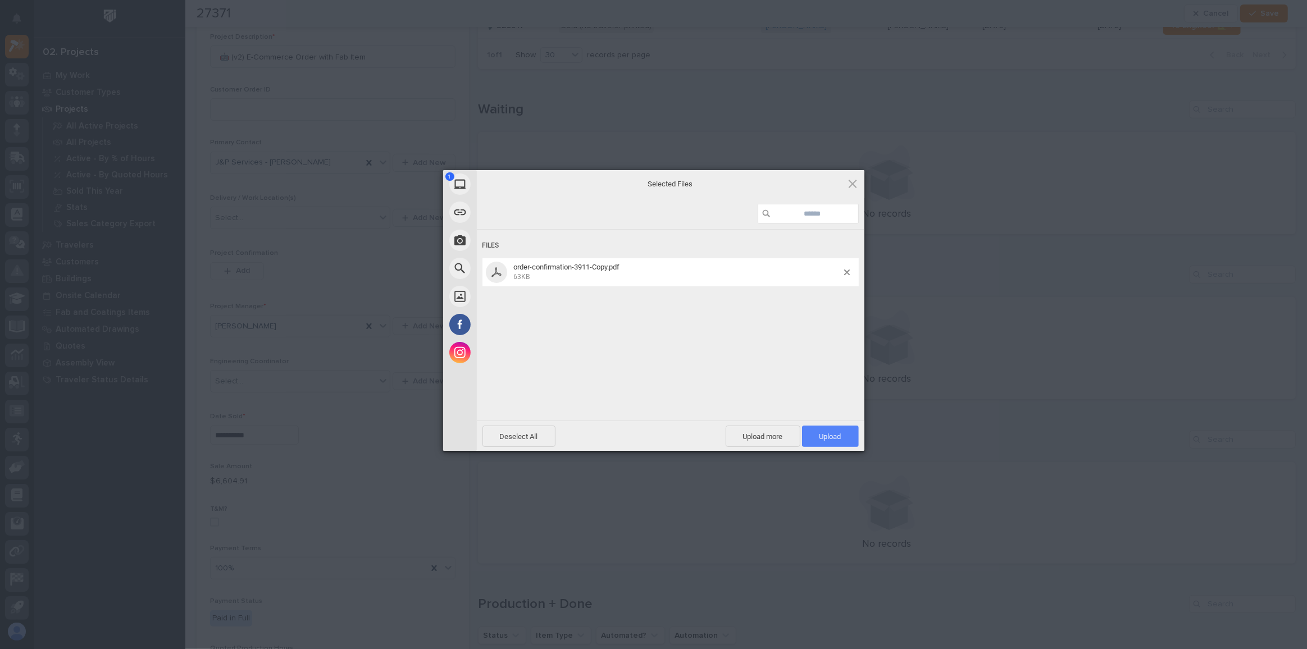
click at [840, 438] on span "Upload 1" at bounding box center [831, 437] width 22 height 8
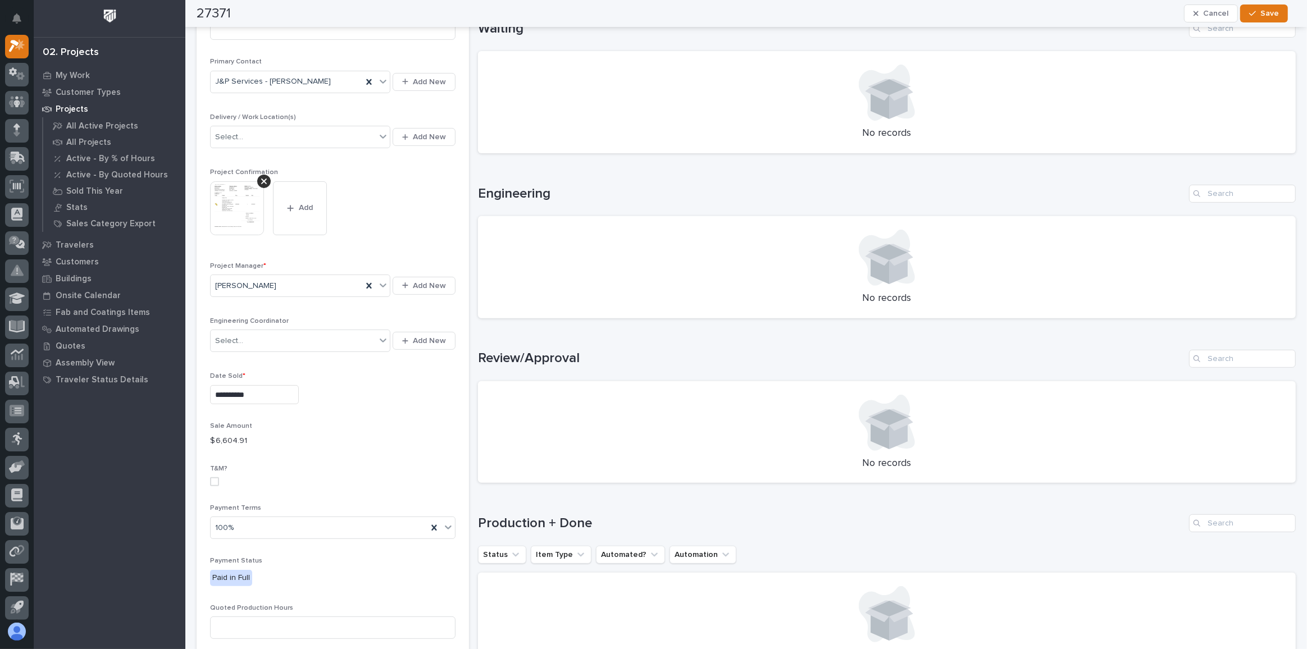
scroll to position [480, 0]
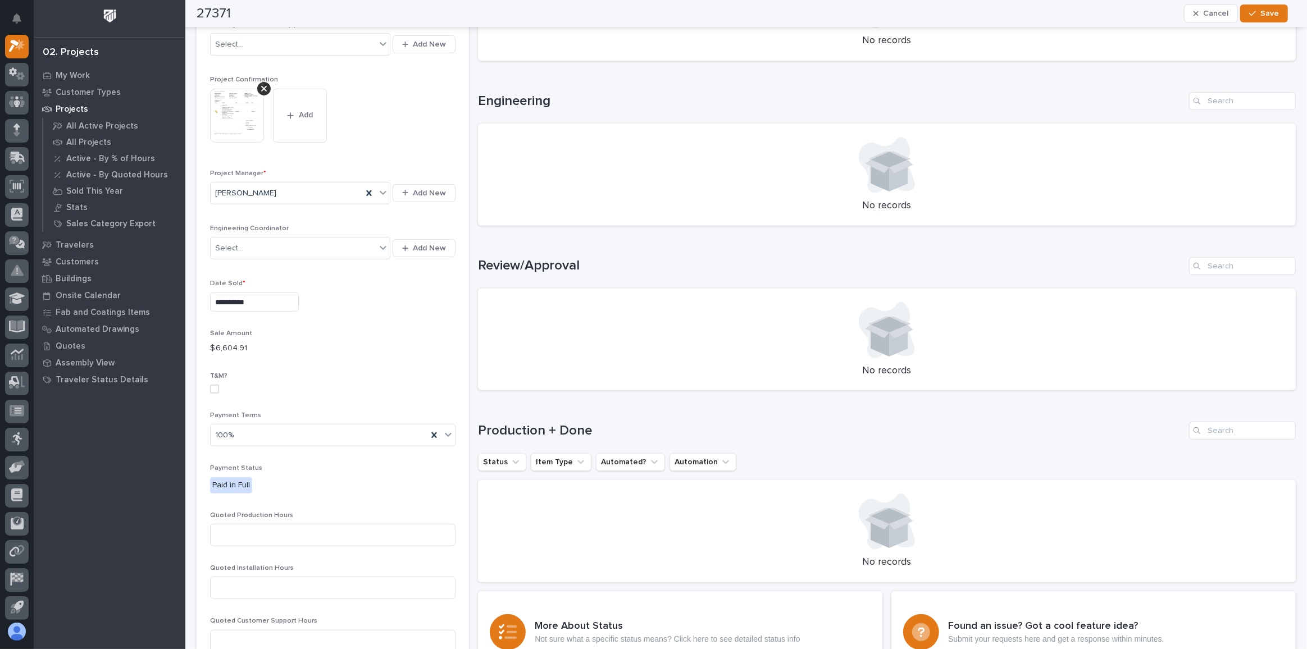
drag, startPoint x: 1262, startPoint y: 12, endPoint x: 1231, endPoint y: 42, distance: 42.9
click at [1262, 11] on span "Save" at bounding box center [1270, 13] width 19 height 10
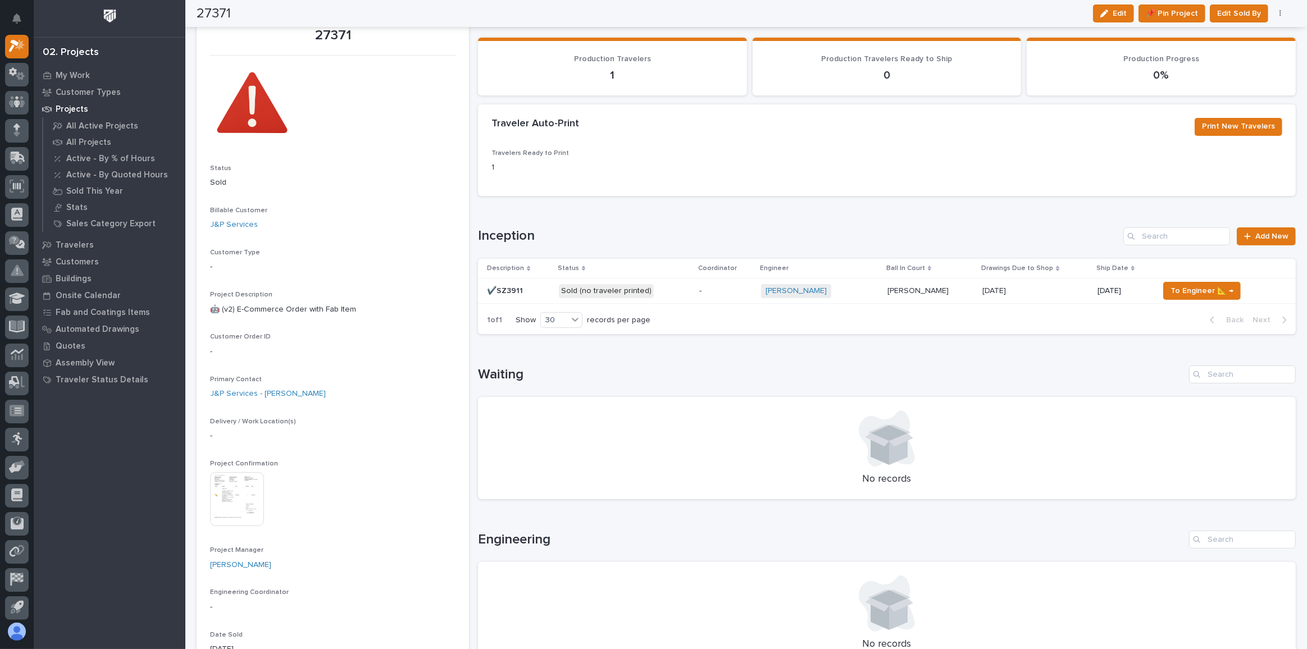
scroll to position [0, 0]
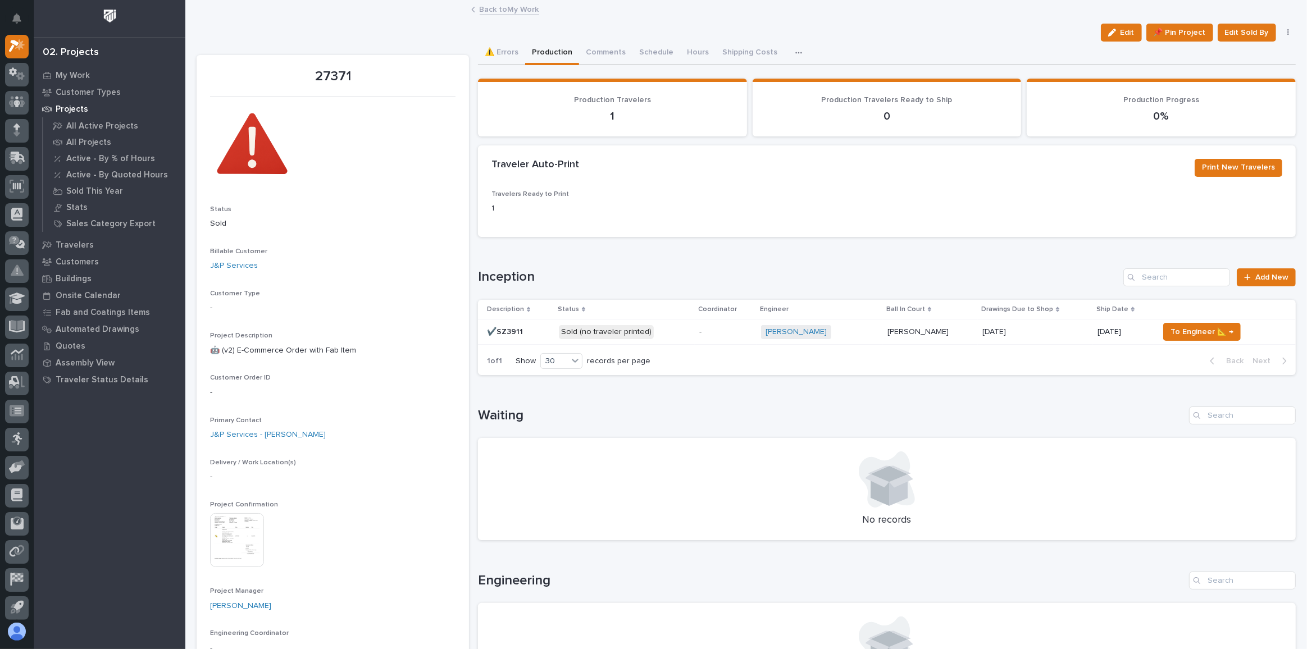
click at [658, 341] on div "Sold (no traveler printed)" at bounding box center [625, 332] width 132 height 23
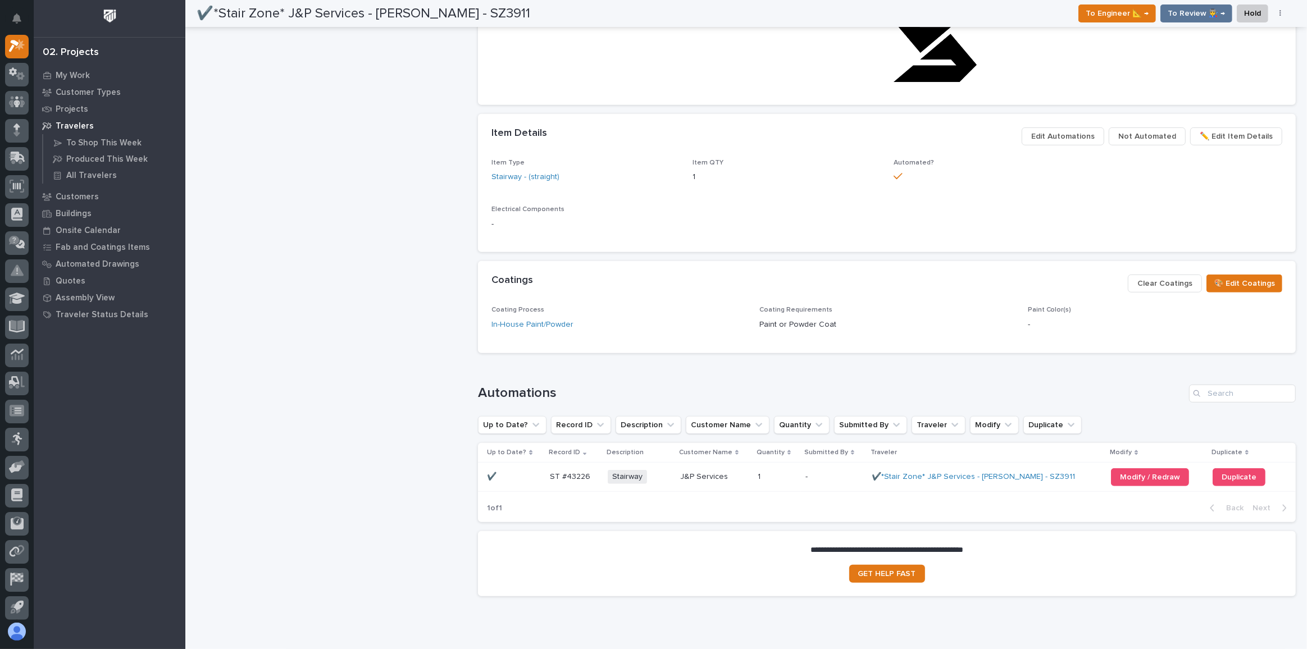
scroll to position [759, 0]
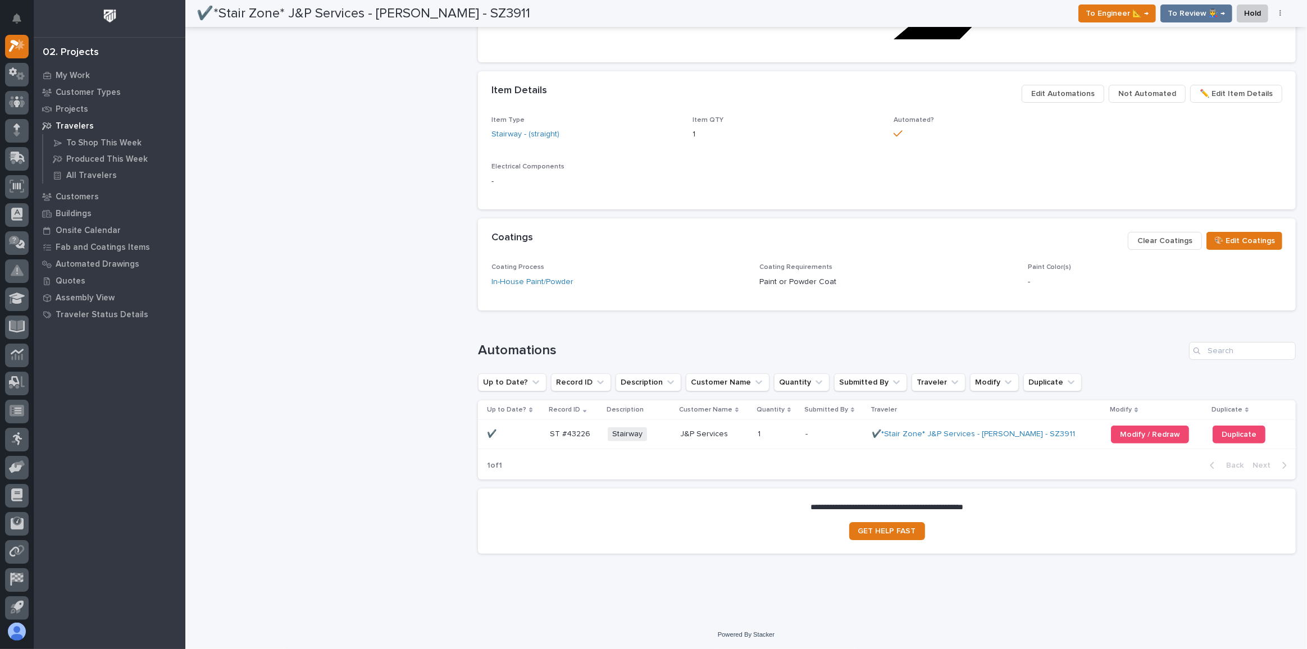
click at [773, 438] on div "1 1" at bounding box center [777, 434] width 39 height 19
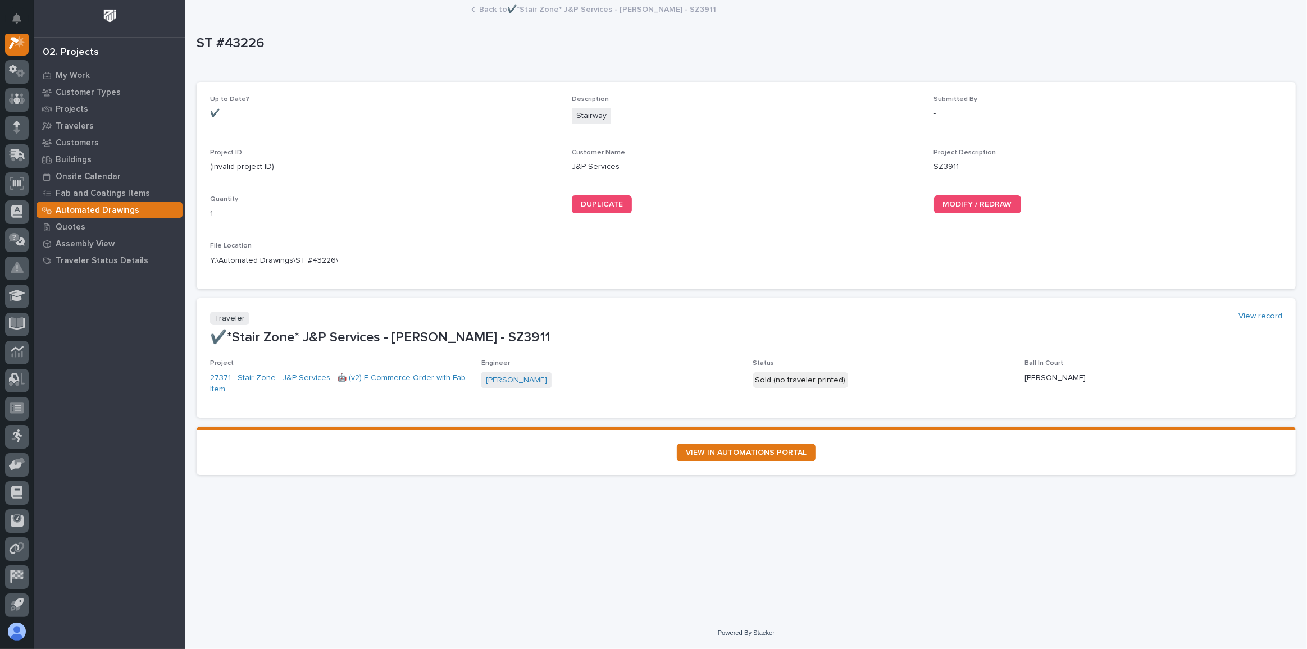
scroll to position [28, 0]
click at [994, 205] on span "MODIFY / REDRAW" at bounding box center [977, 205] width 69 height 8
click at [521, 5] on link "Back to ✔️*Stair Zone* J&P Services - [PERSON_NAME] - SZ3911" at bounding box center [598, 8] width 237 height 13
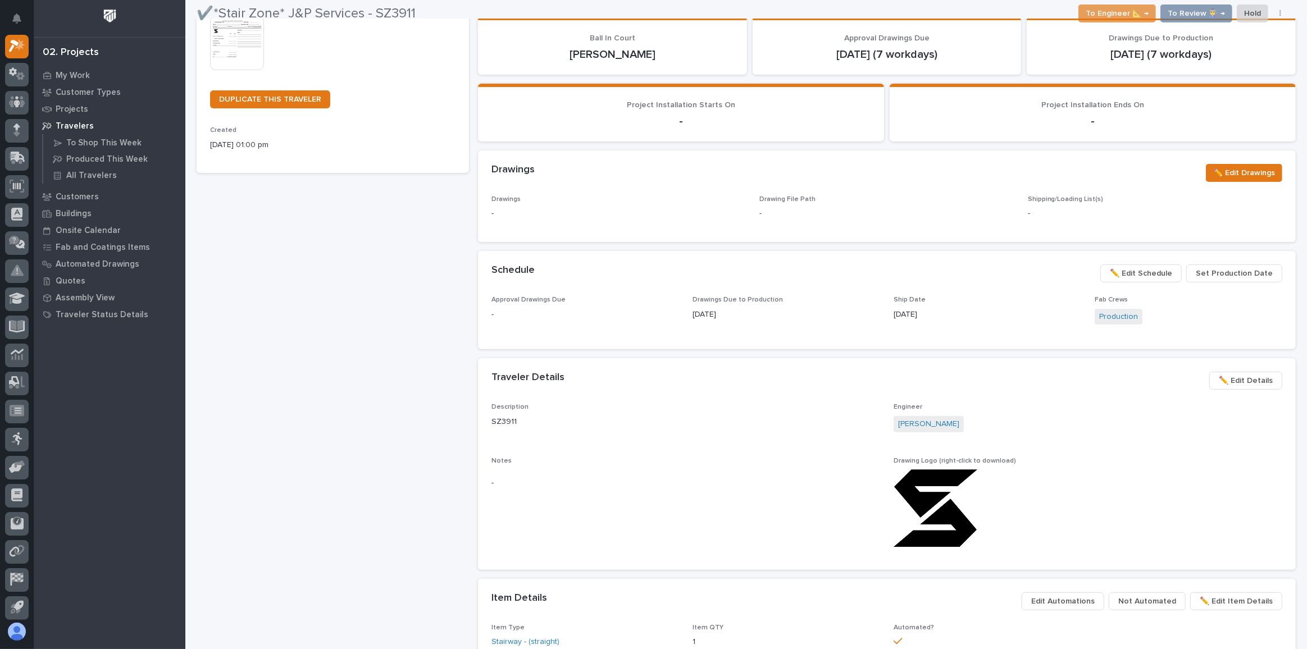
scroll to position [255, 0]
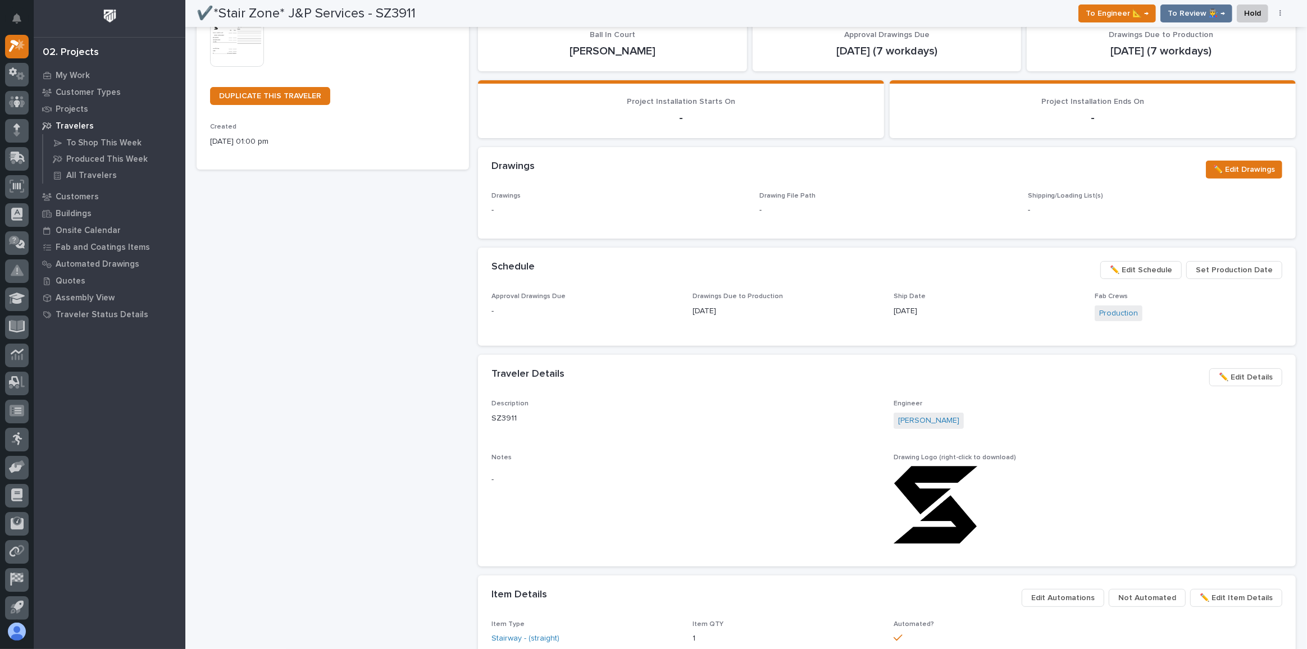
click at [1152, 270] on span "✏️ Edit Schedule" at bounding box center [1141, 269] width 62 height 13
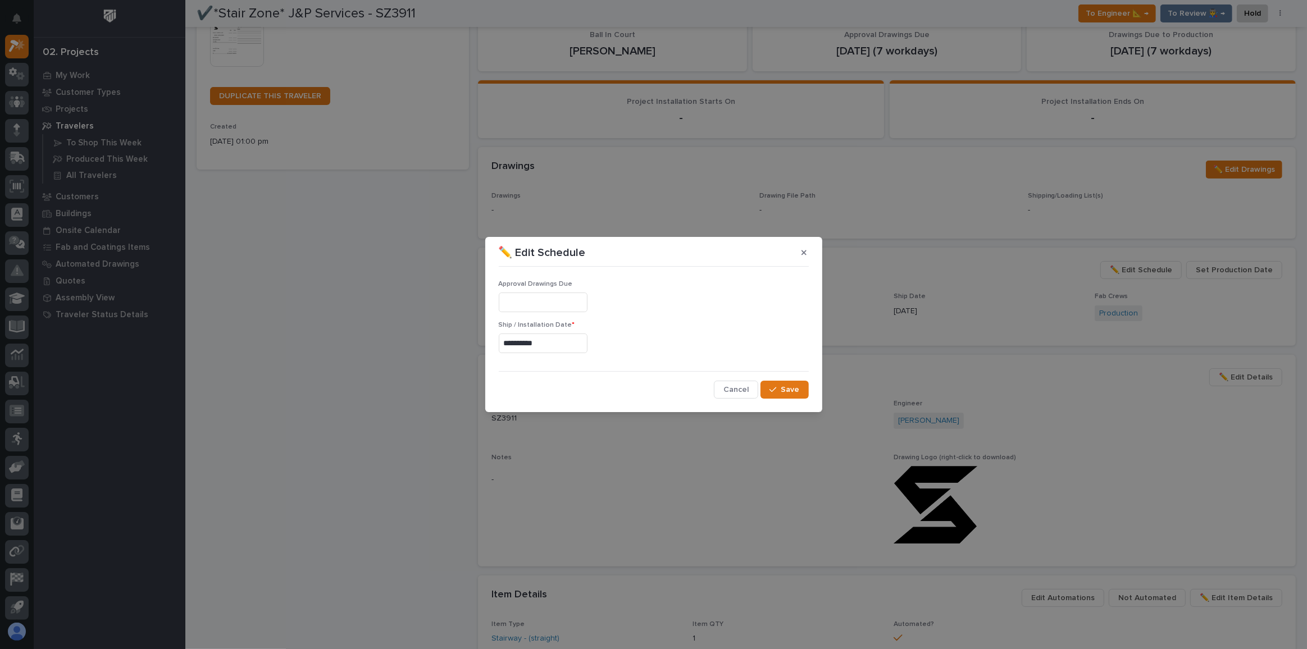
click at [551, 348] on input "**********" at bounding box center [543, 344] width 89 height 20
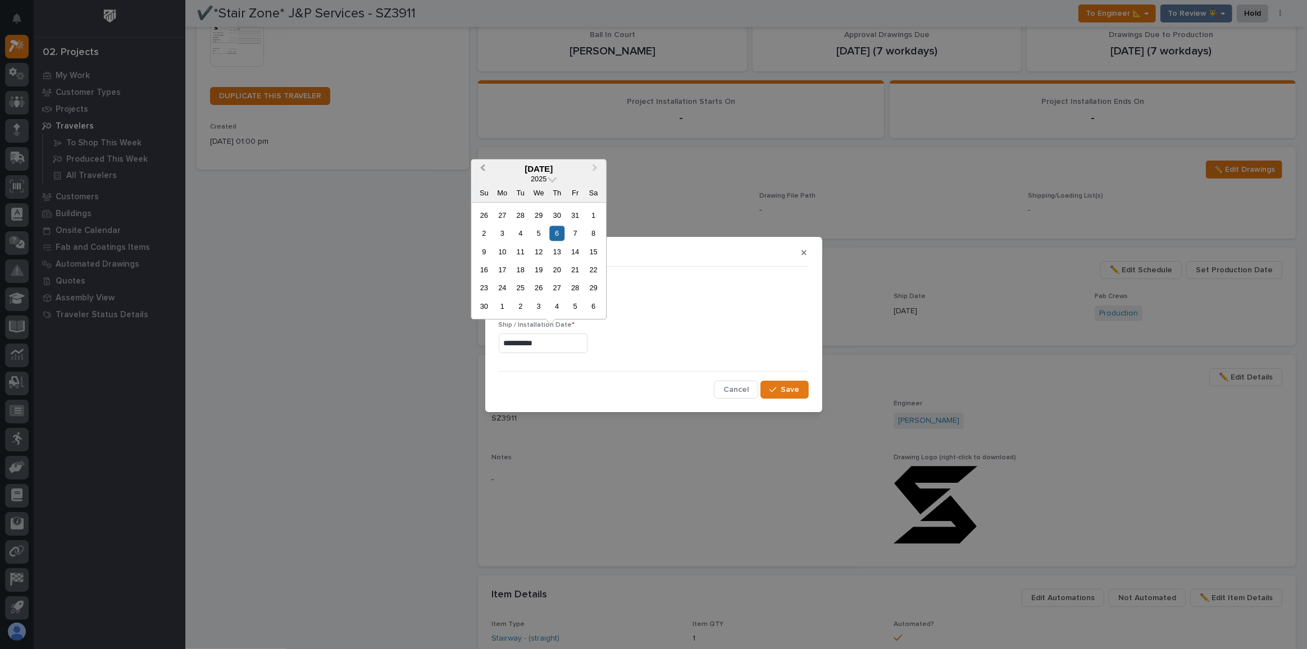
click at [487, 171] on button "Previous Month" at bounding box center [481, 170] width 18 height 18
click at [575, 306] on div "7" at bounding box center [575, 306] width 15 height 15
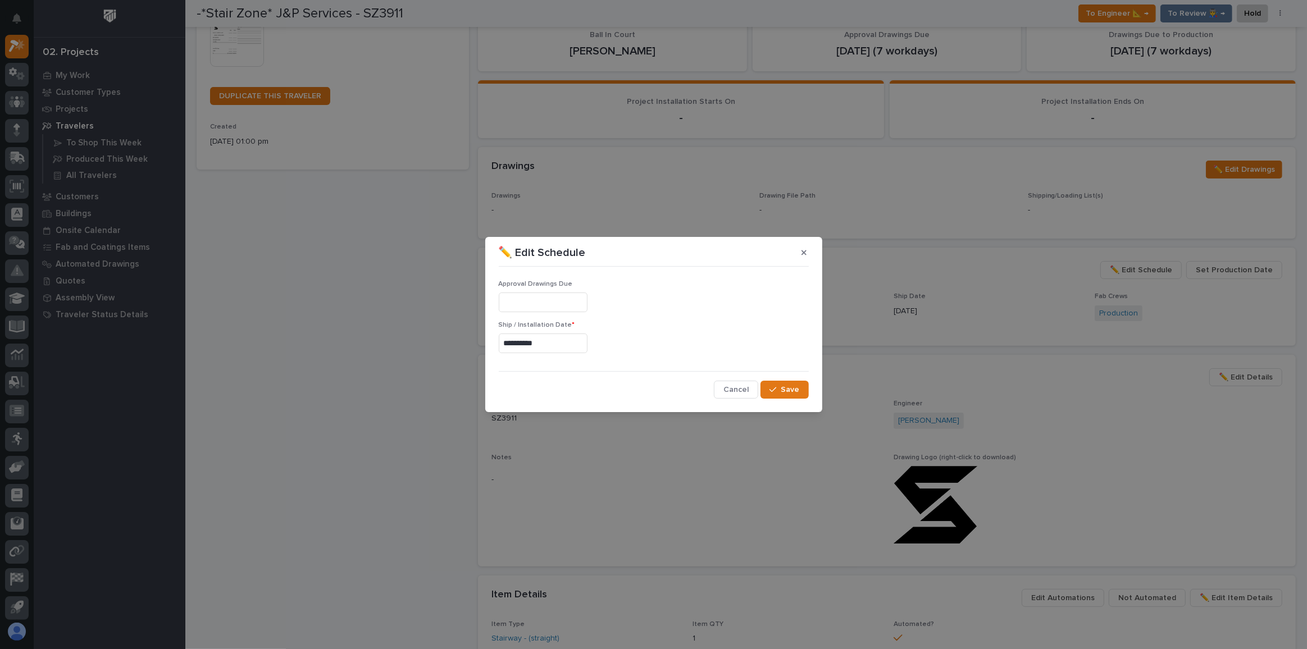
type input "**********"
click at [776, 390] on icon "button" at bounding box center [773, 390] width 7 height 8
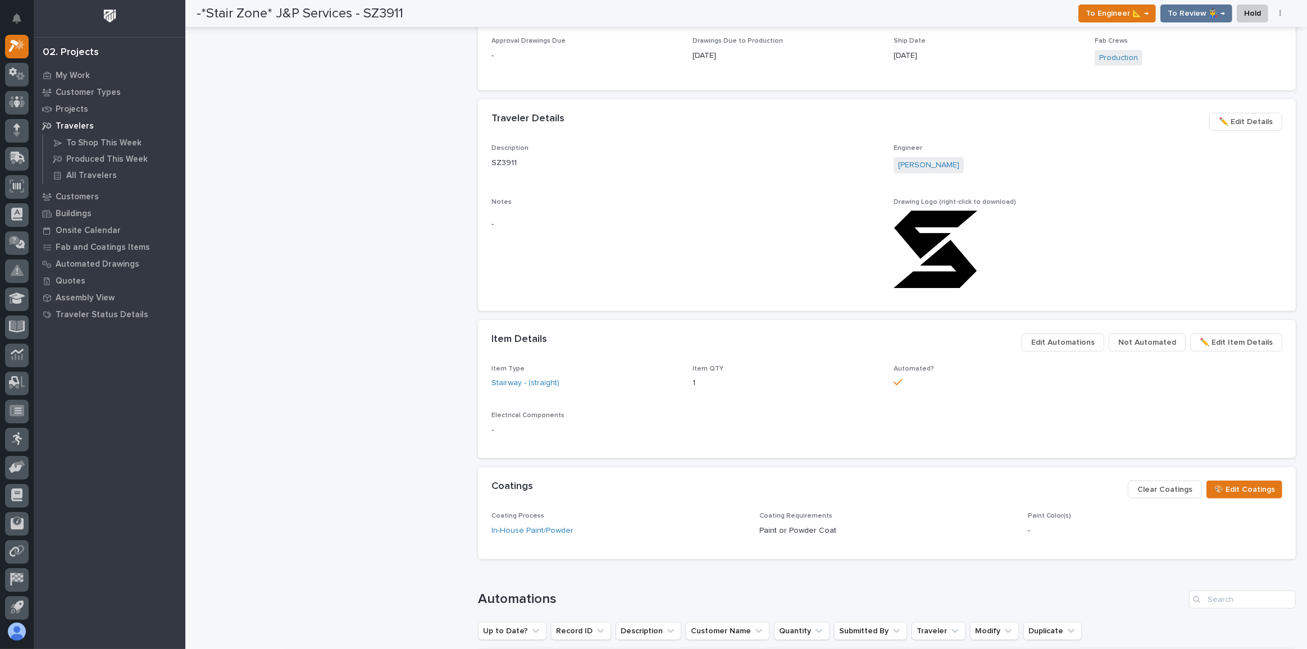
scroll to position [408, 0]
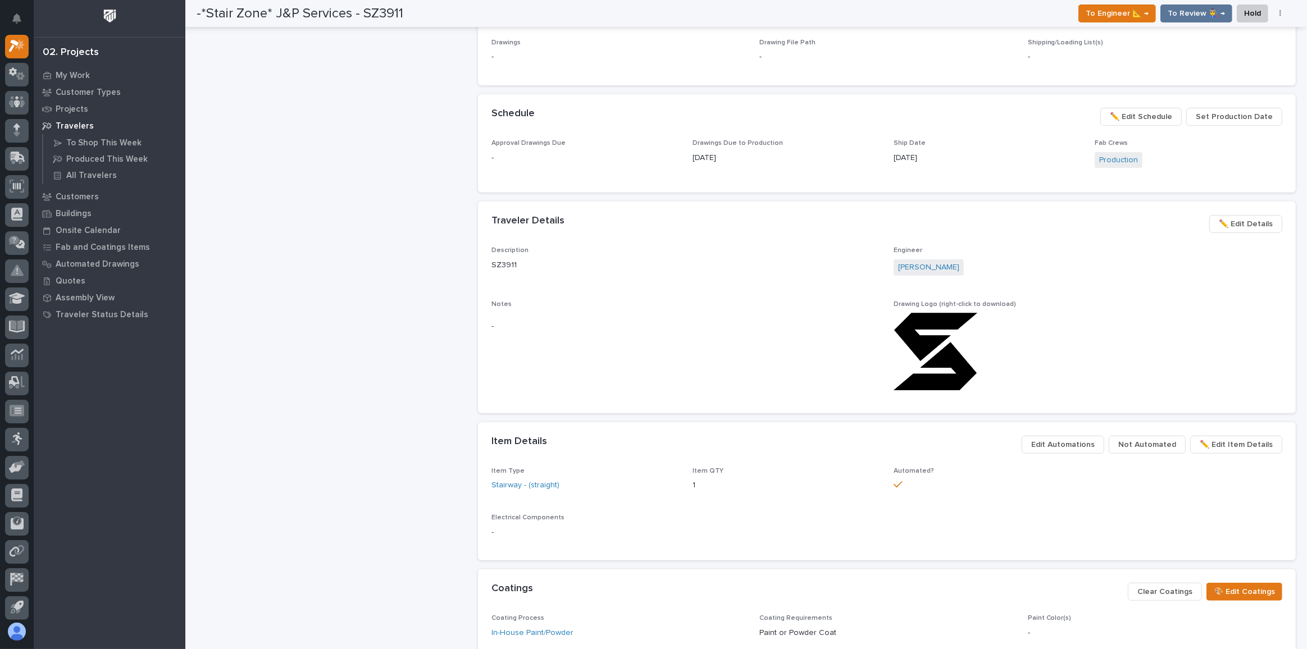
click at [1250, 209] on div "Traveler Details ••• ✏️ Edit Details" at bounding box center [887, 224] width 818 height 45
click at [1249, 221] on span "✏️ Edit Details" at bounding box center [1246, 223] width 54 height 13
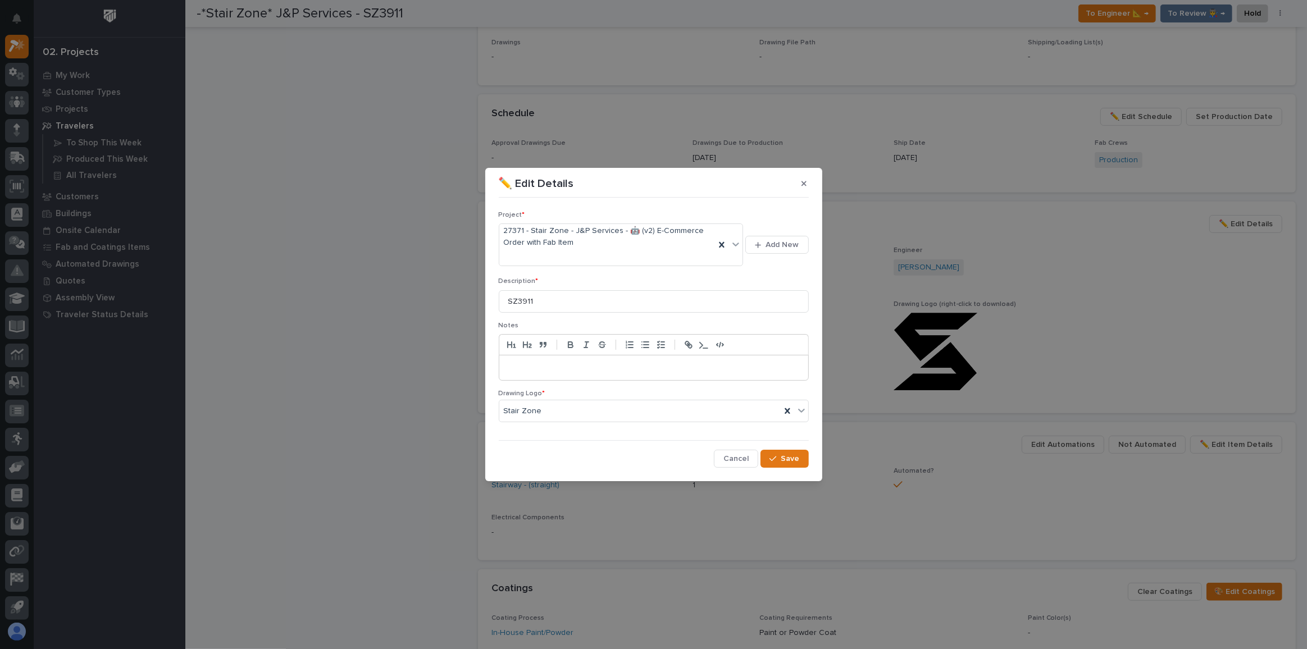
click at [539, 357] on div at bounding box center [653, 368] width 309 height 25
click at [781, 451] on button "Save" at bounding box center [785, 459] width 48 height 18
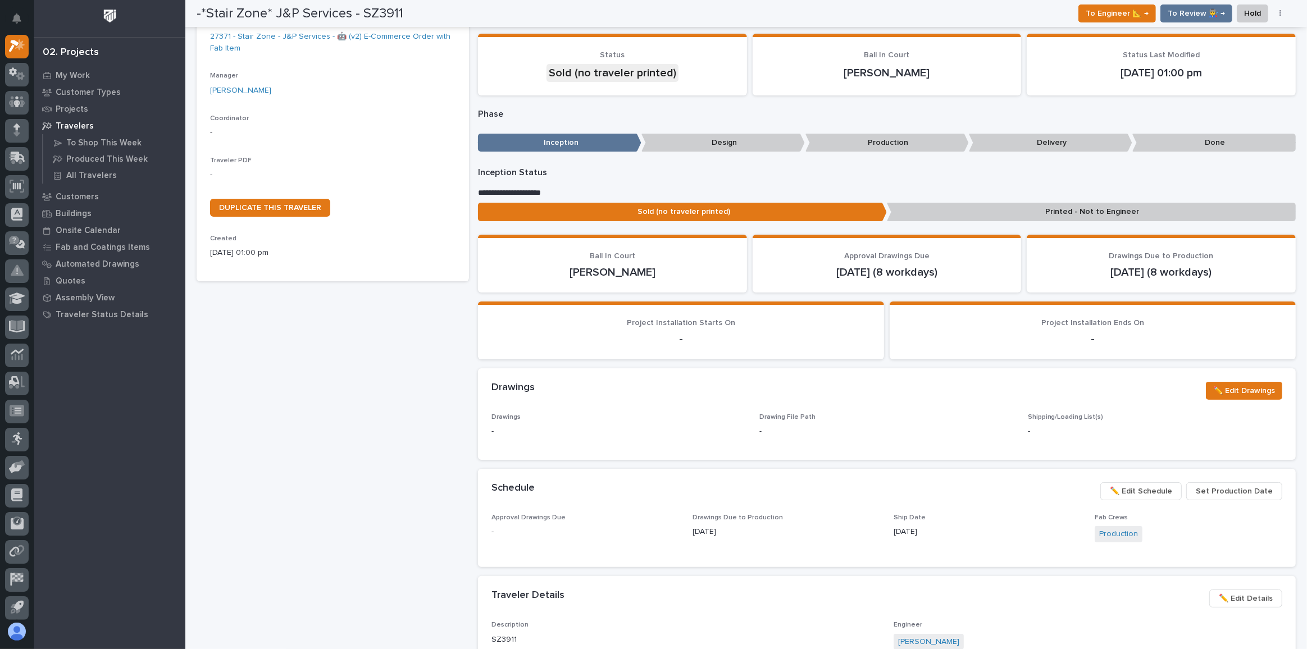
scroll to position [0, 0]
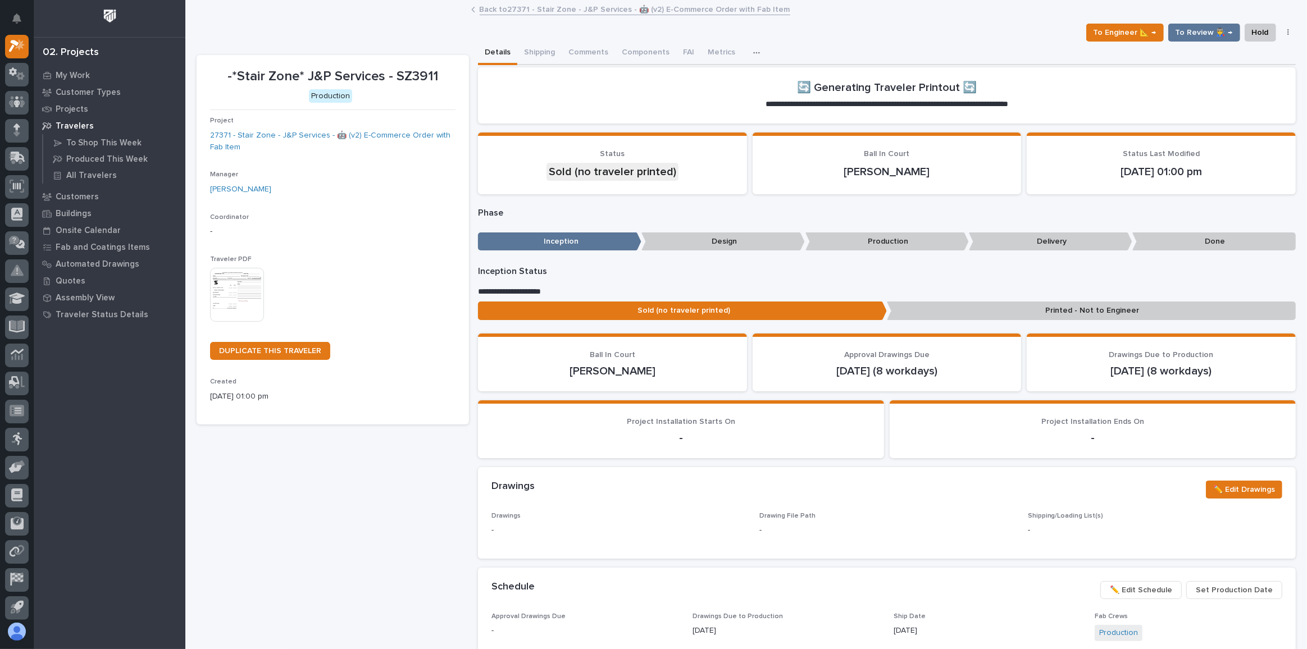
click at [250, 297] on img at bounding box center [237, 295] width 54 height 54
